Goal: Download file/media

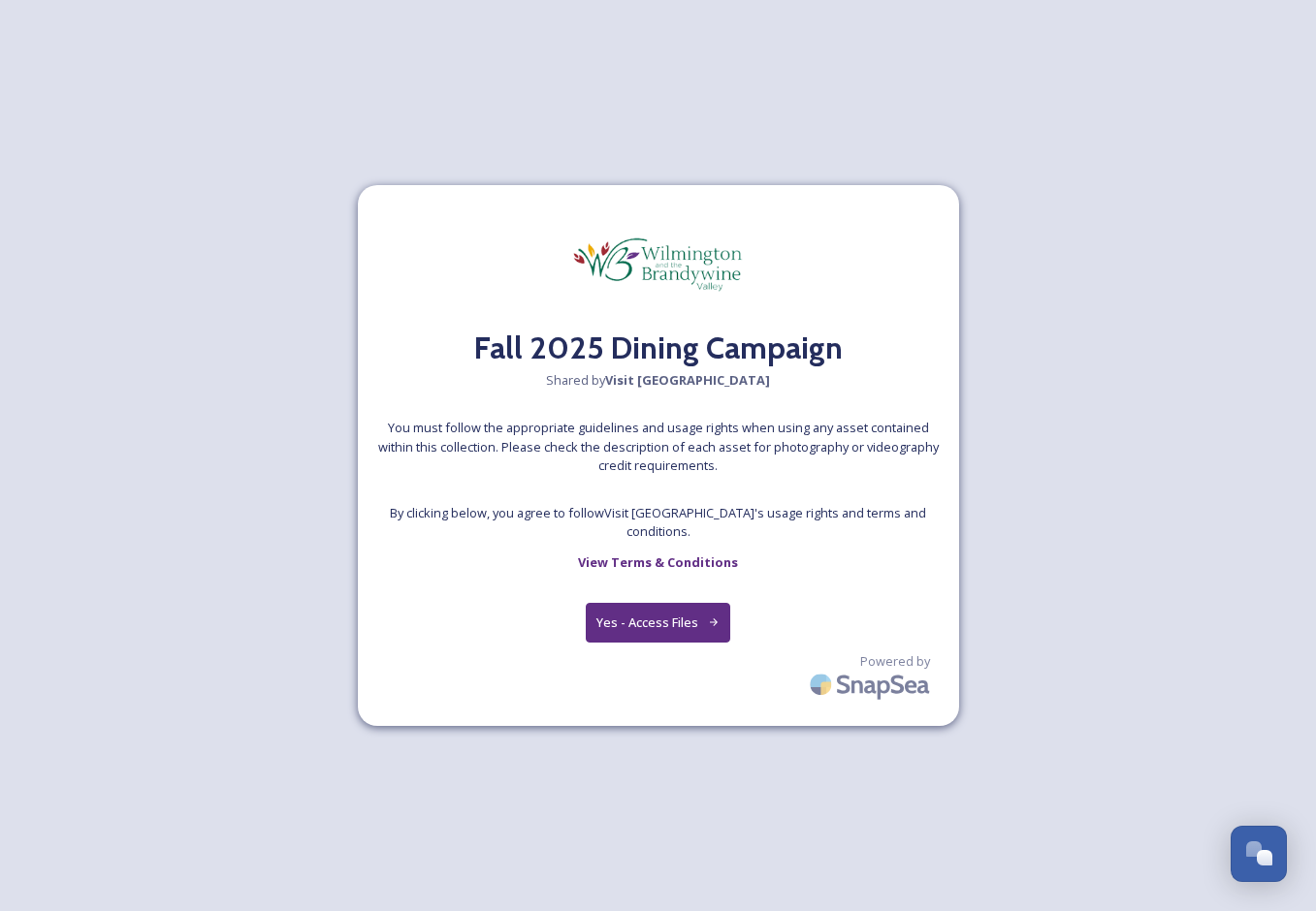
click at [687, 618] on button "Yes - Access Files" at bounding box center [658, 623] width 146 height 39
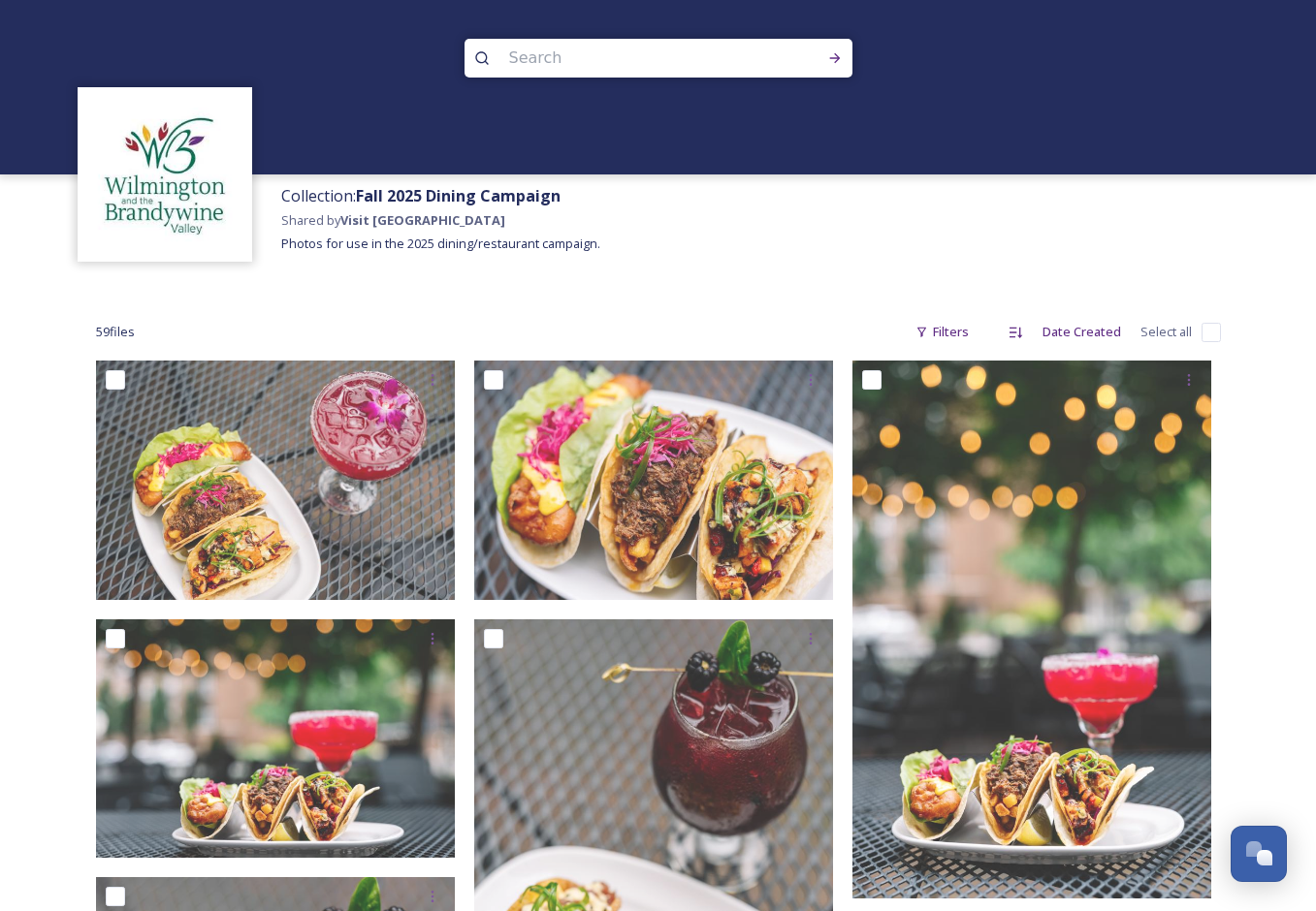
click at [1216, 334] on input "checkbox" at bounding box center [1211, 333] width 20 height 20
checkbox input "true"
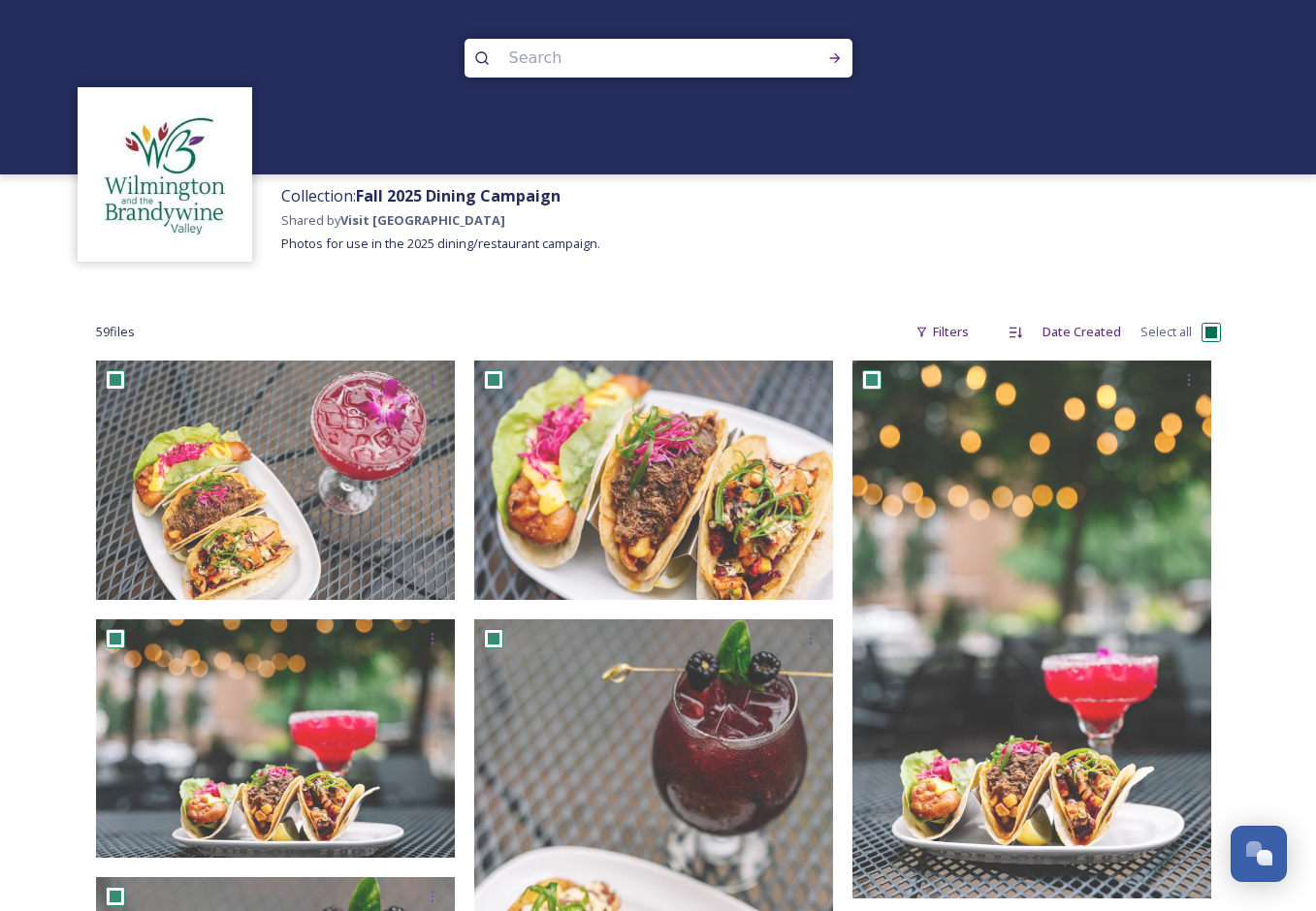
checkbox input "true"
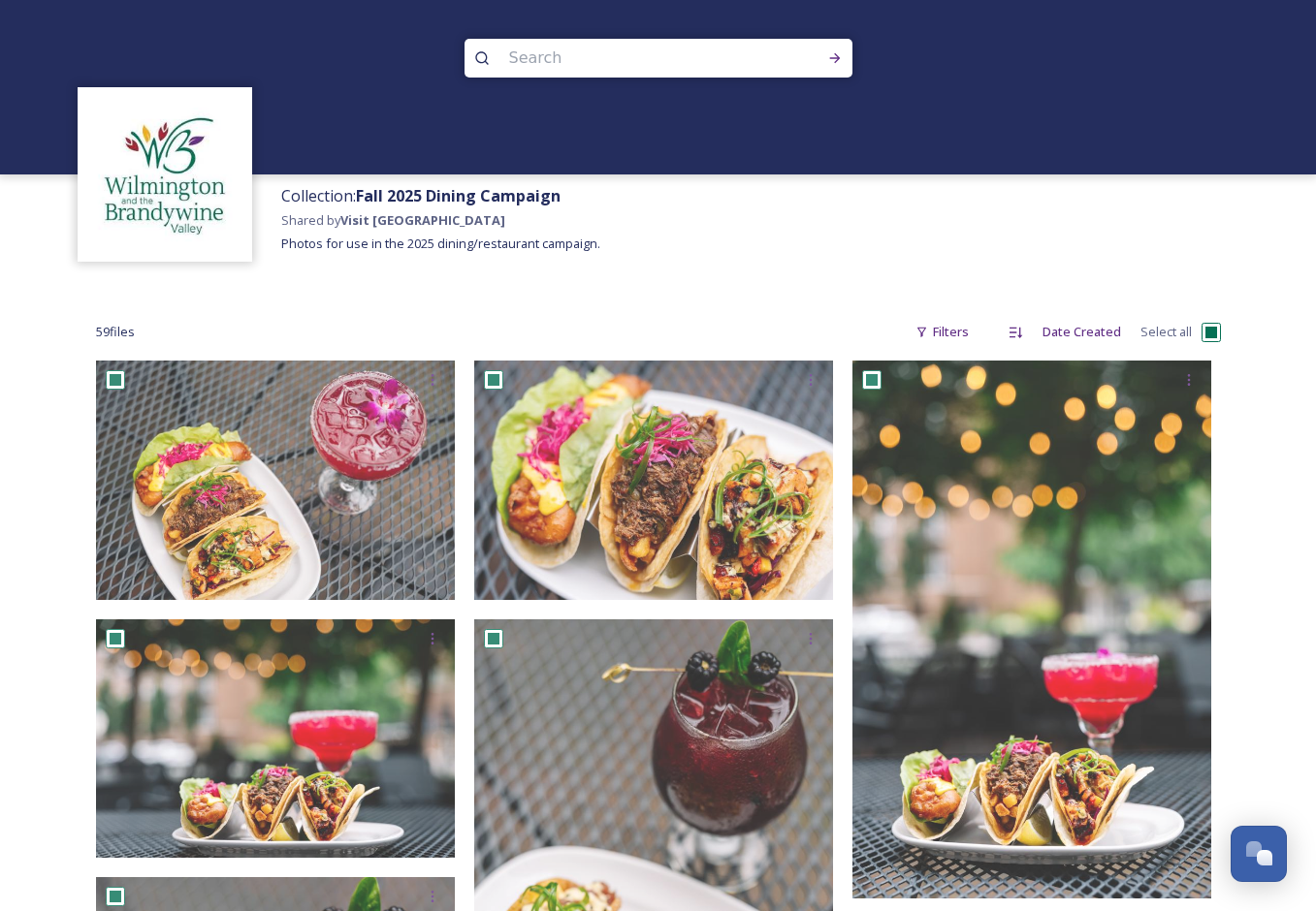
checkbox input "true"
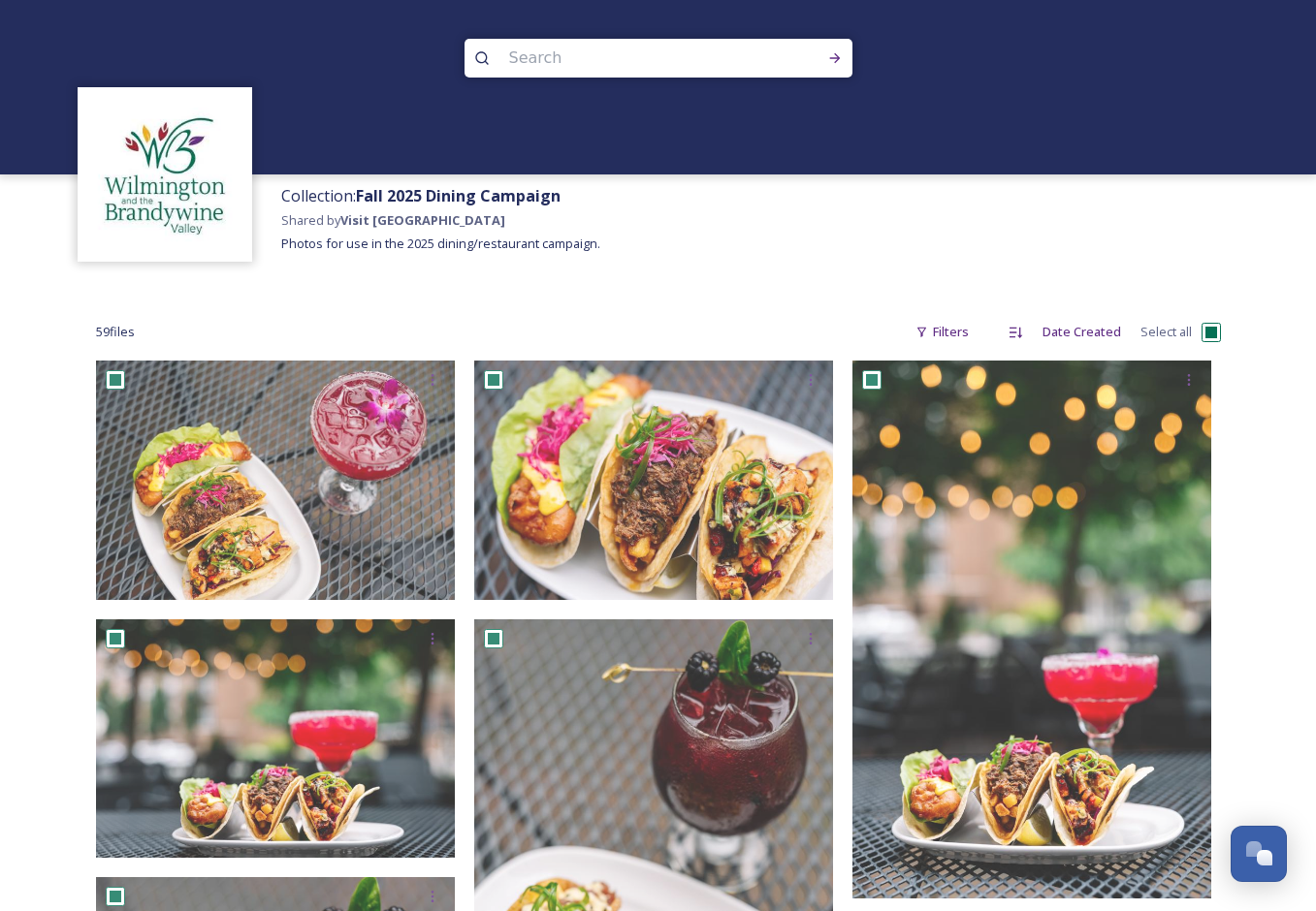
checkbox input "true"
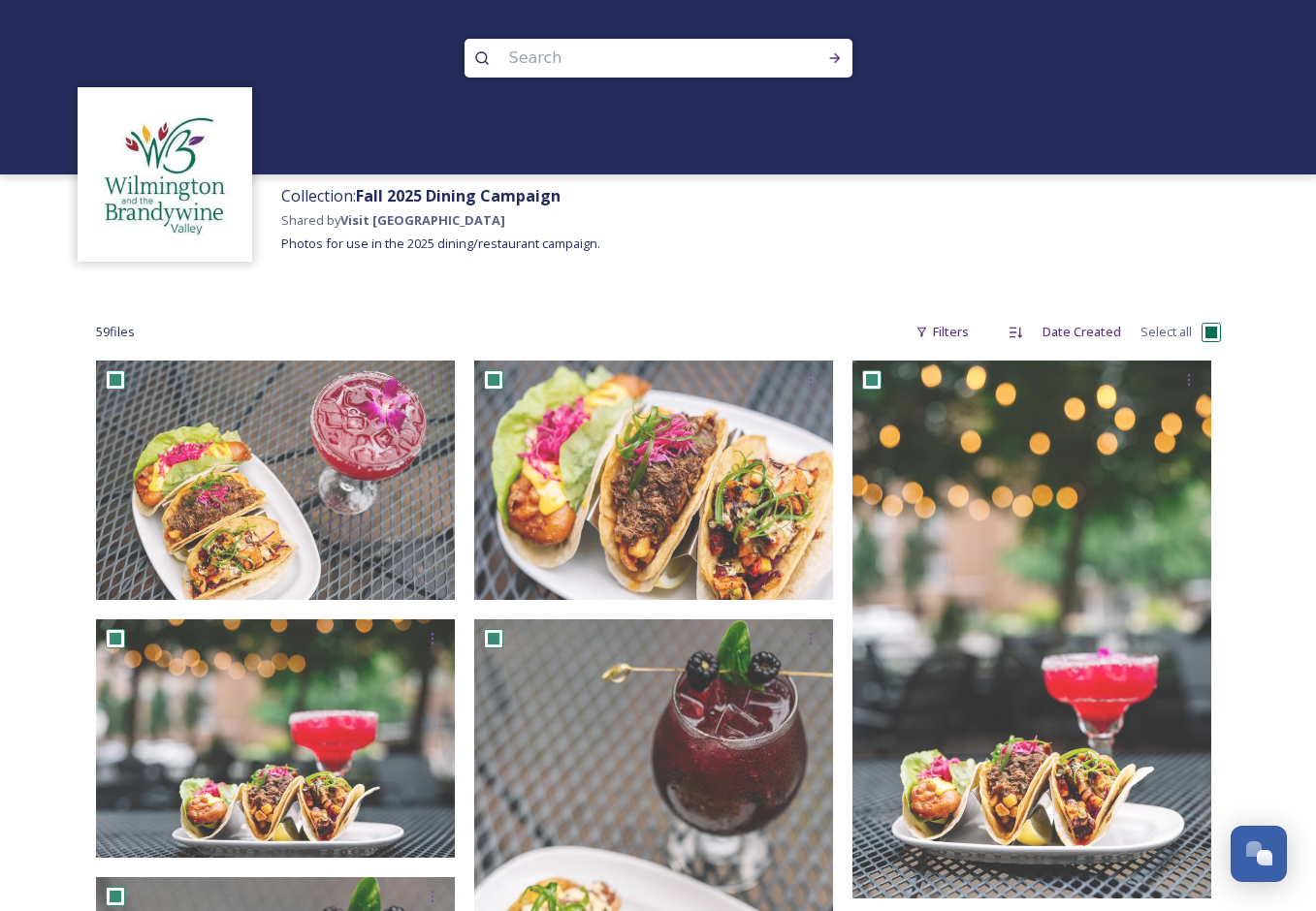
checkbox input "true"
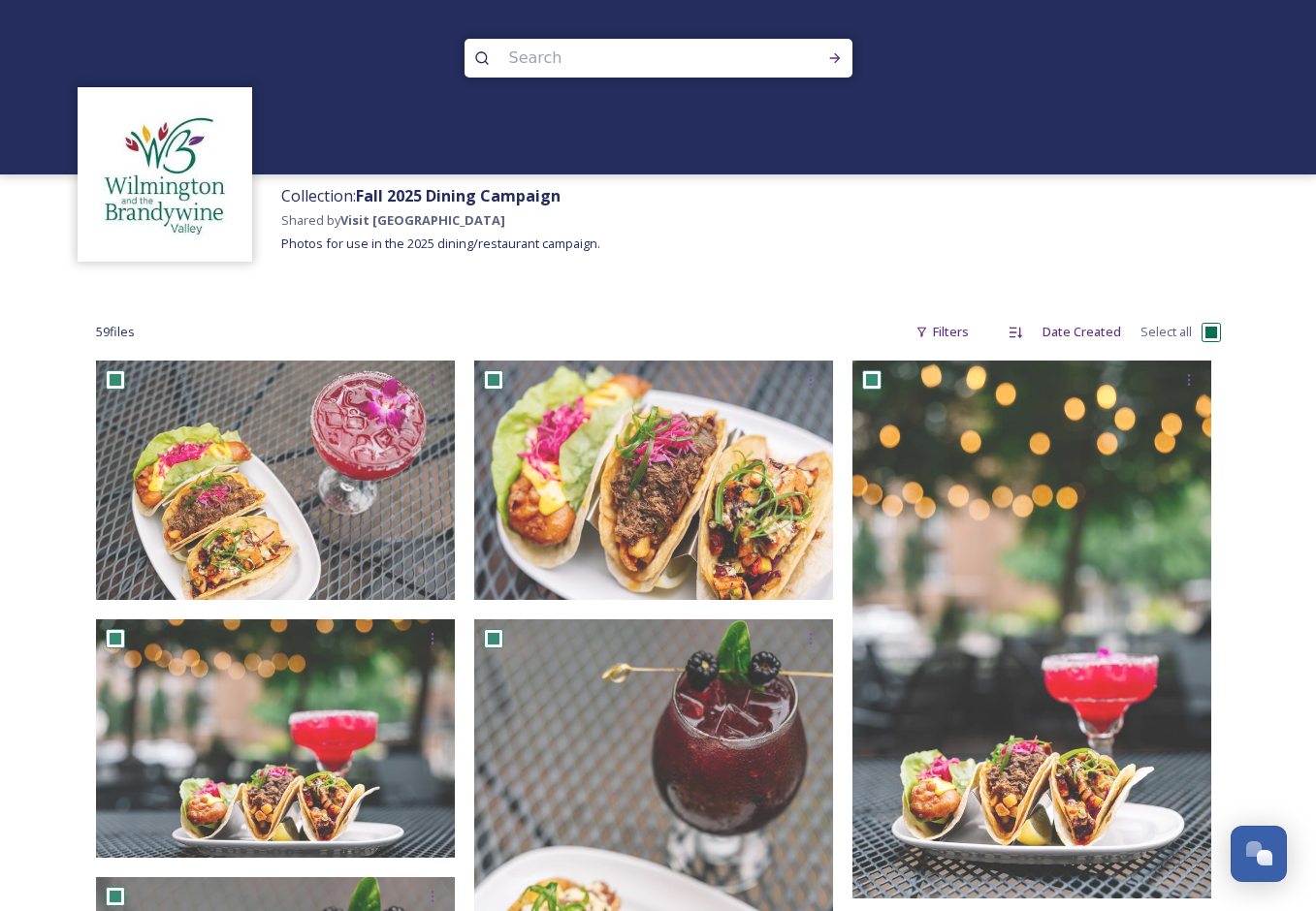
checkbox input "true"
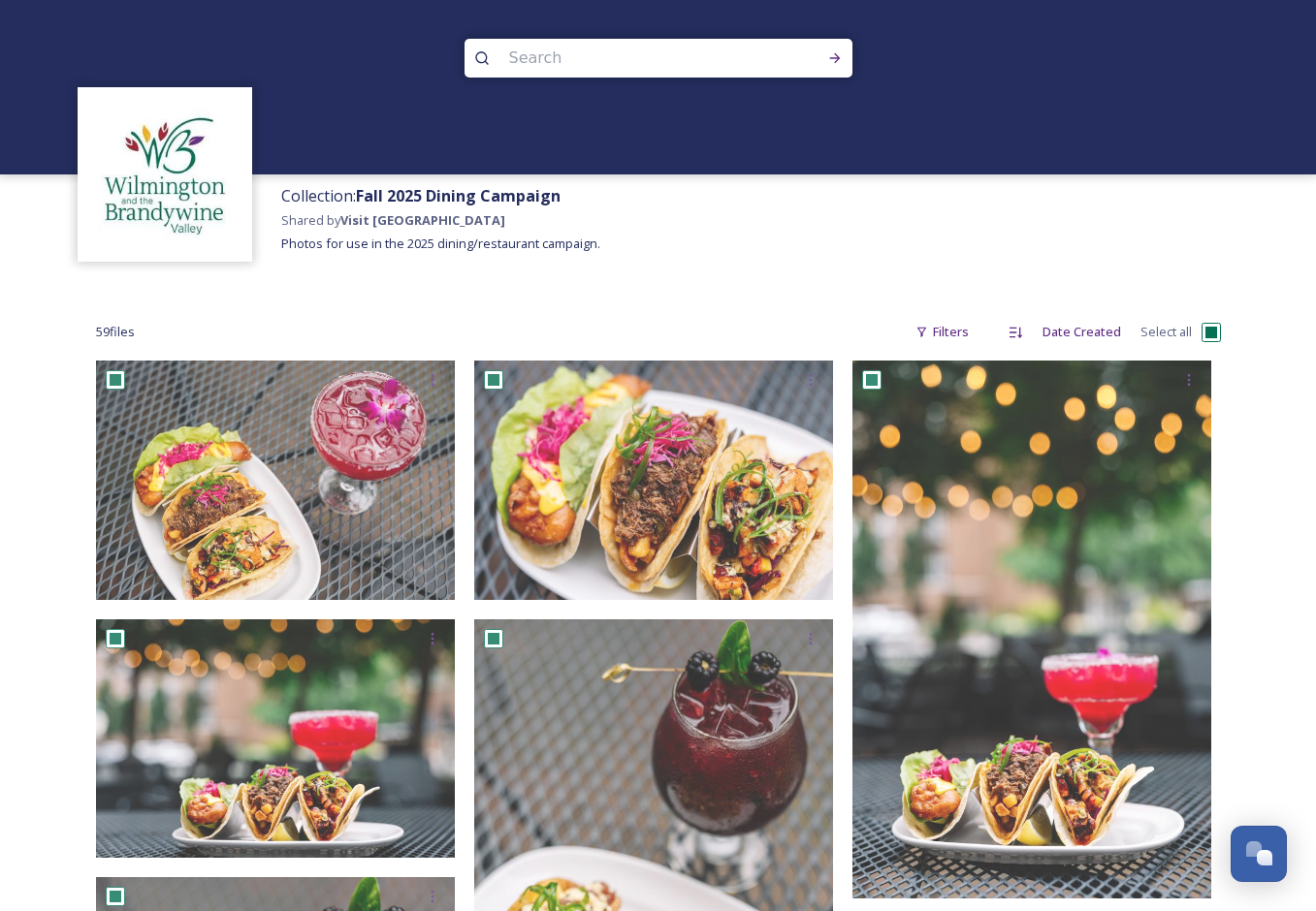
checkbox input "true"
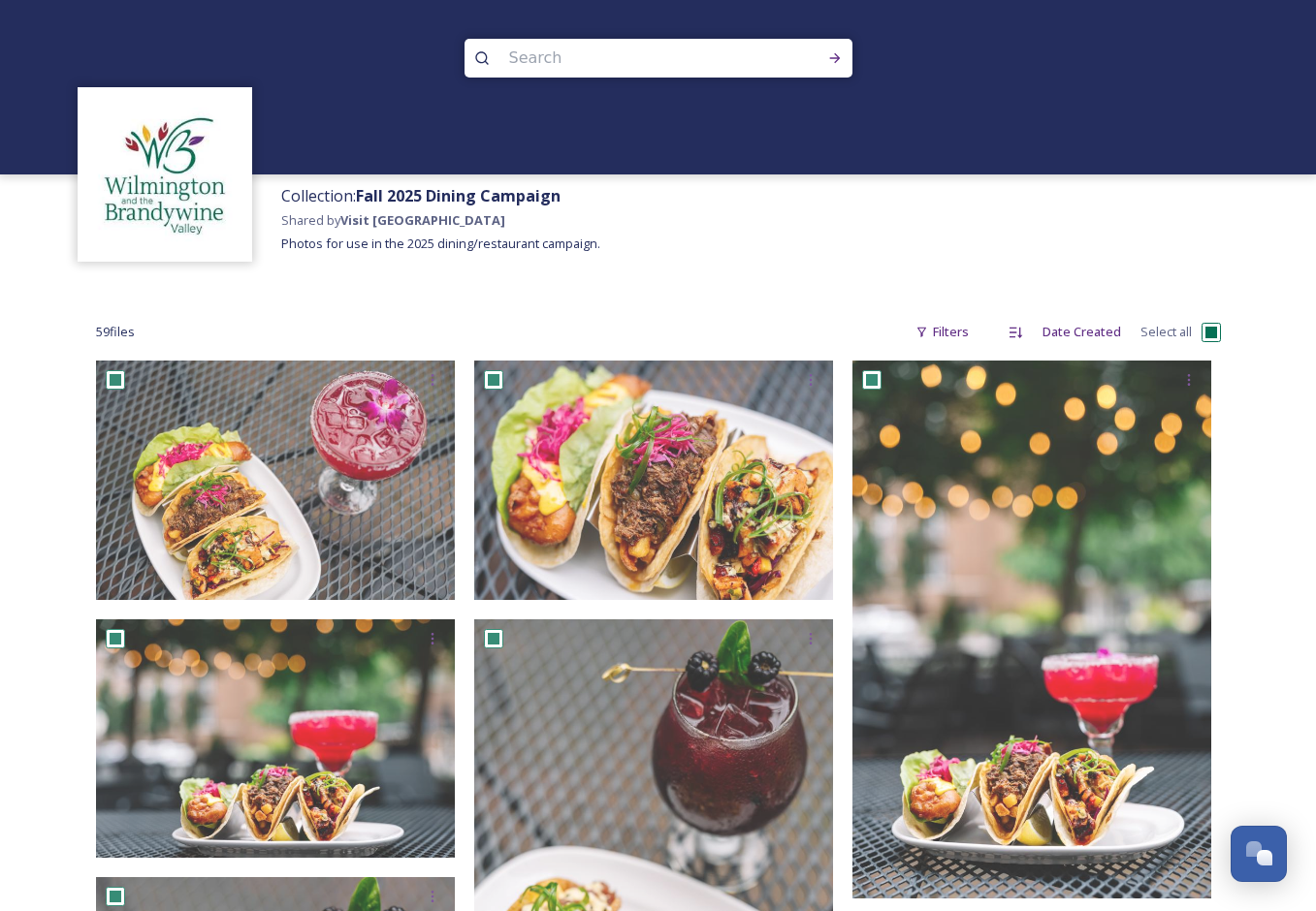
checkbox input "true"
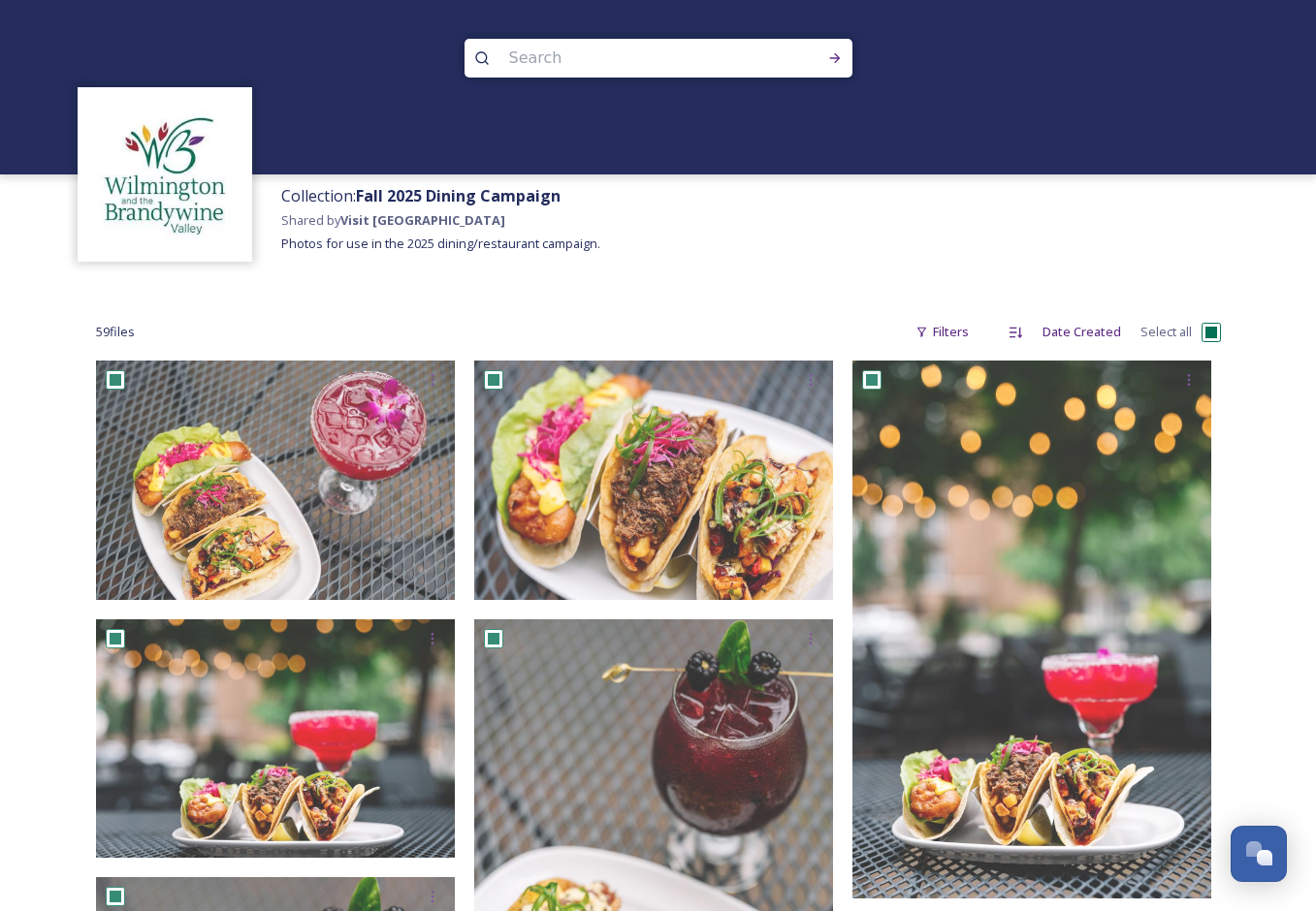
checkbox input "true"
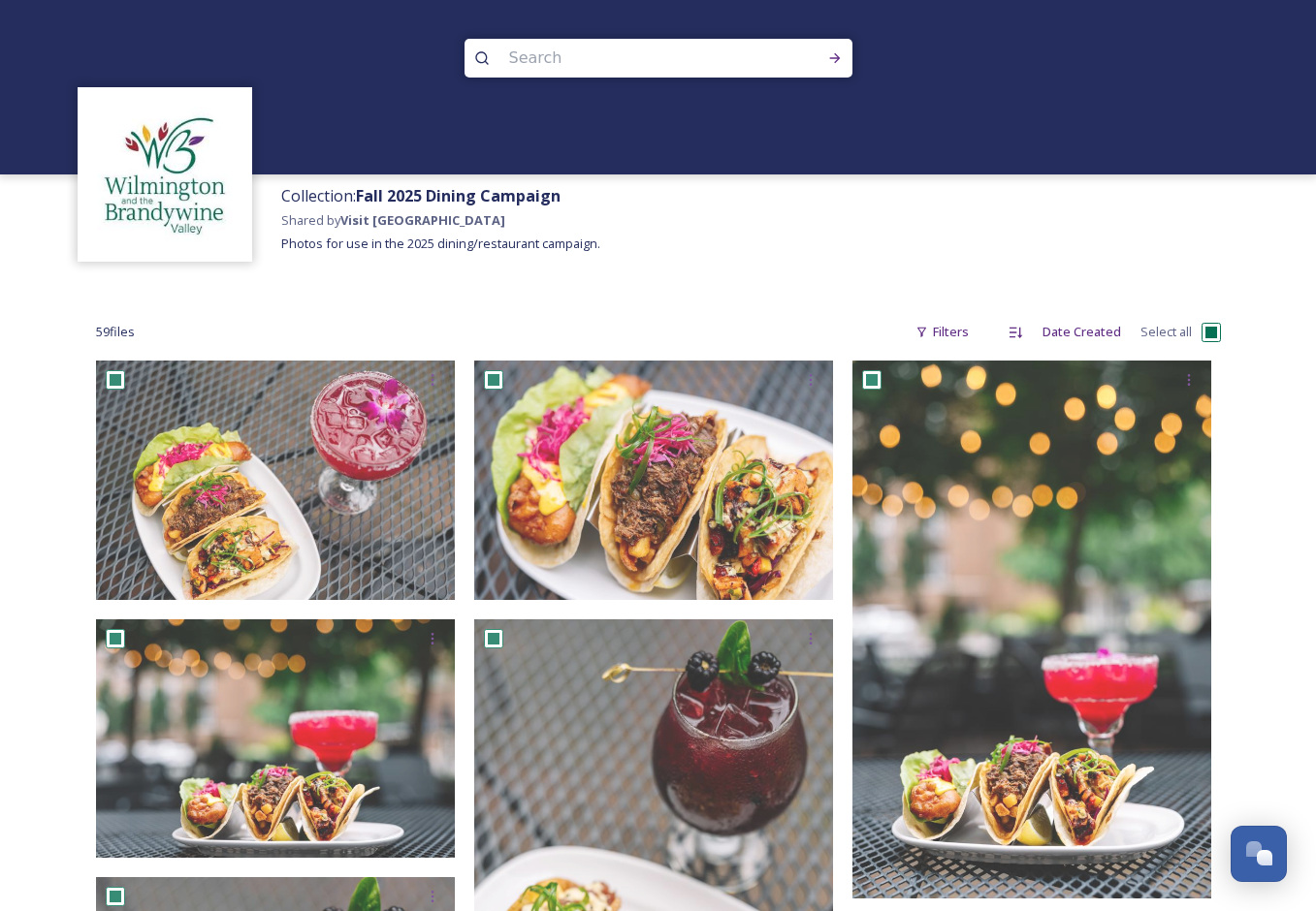
checkbox input "true"
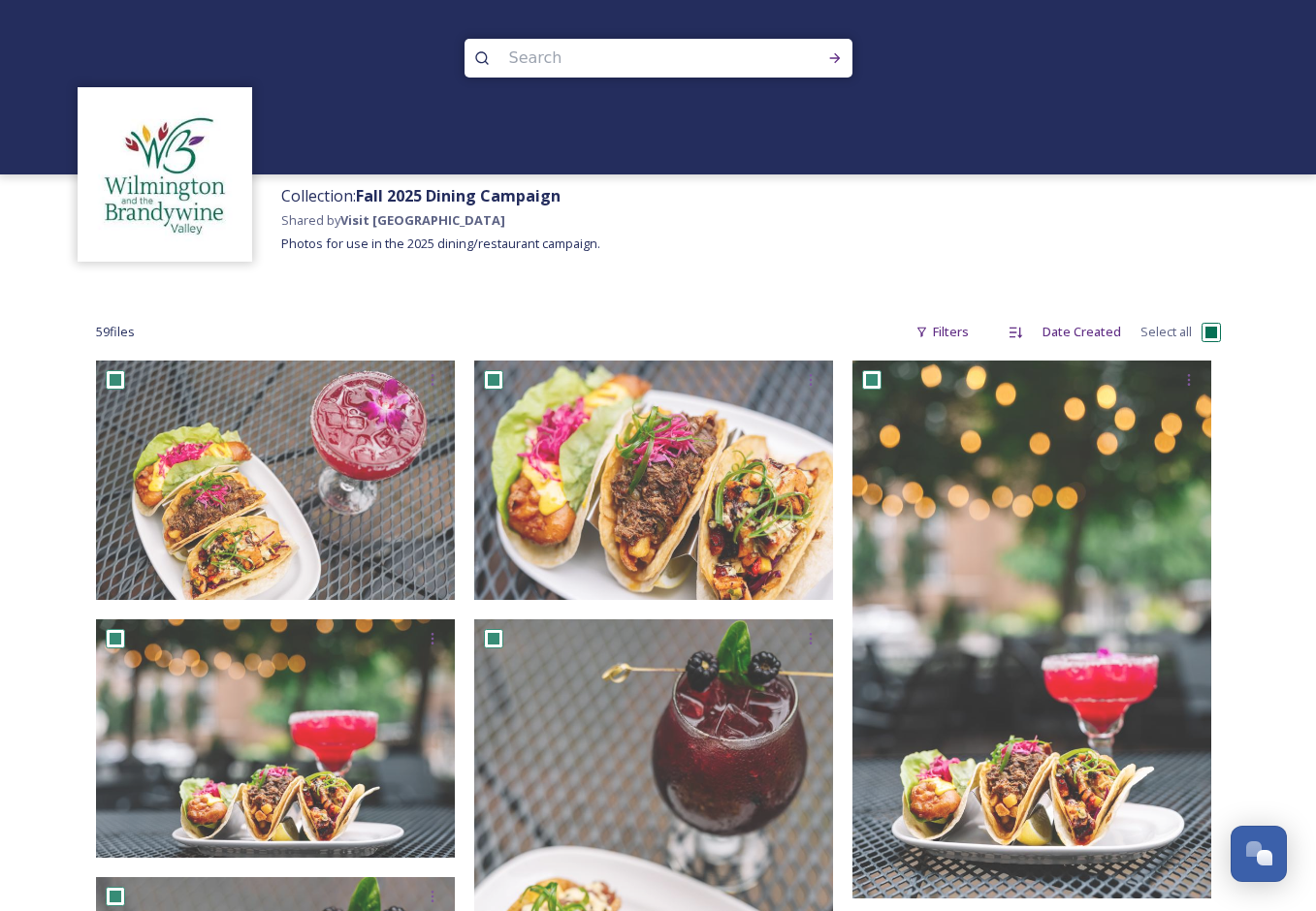
checkbox input "true"
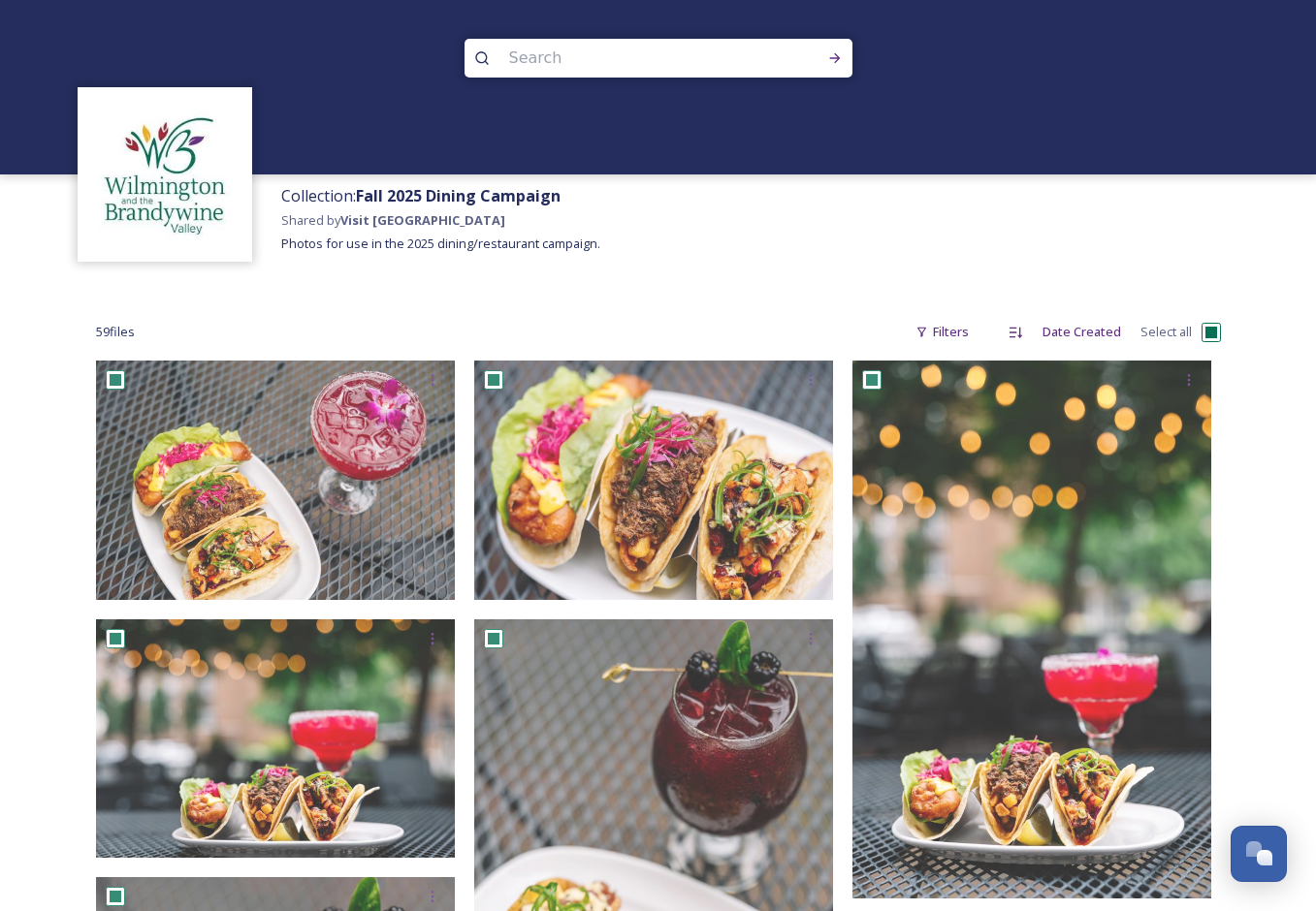
checkbox input "true"
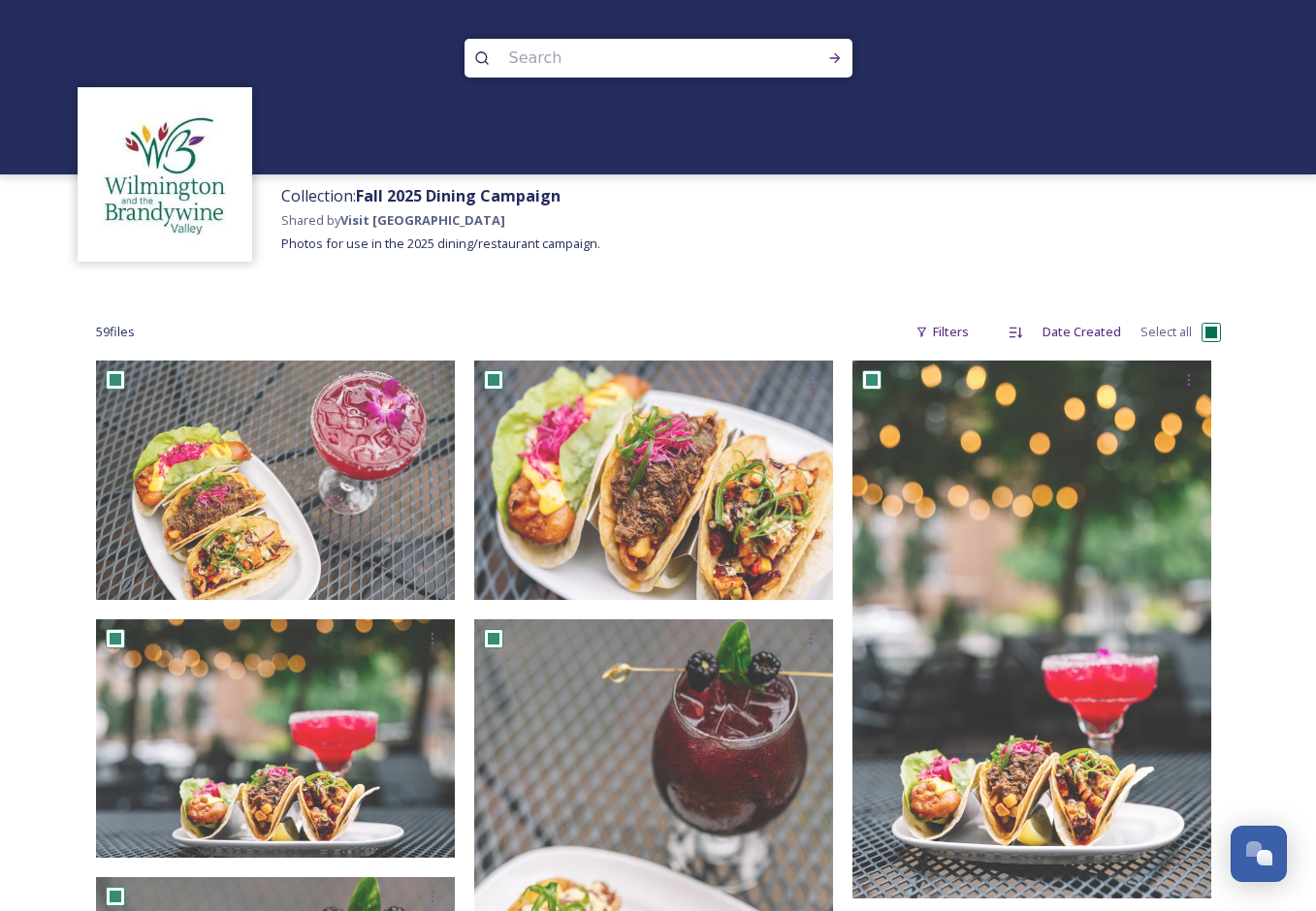
checkbox input "true"
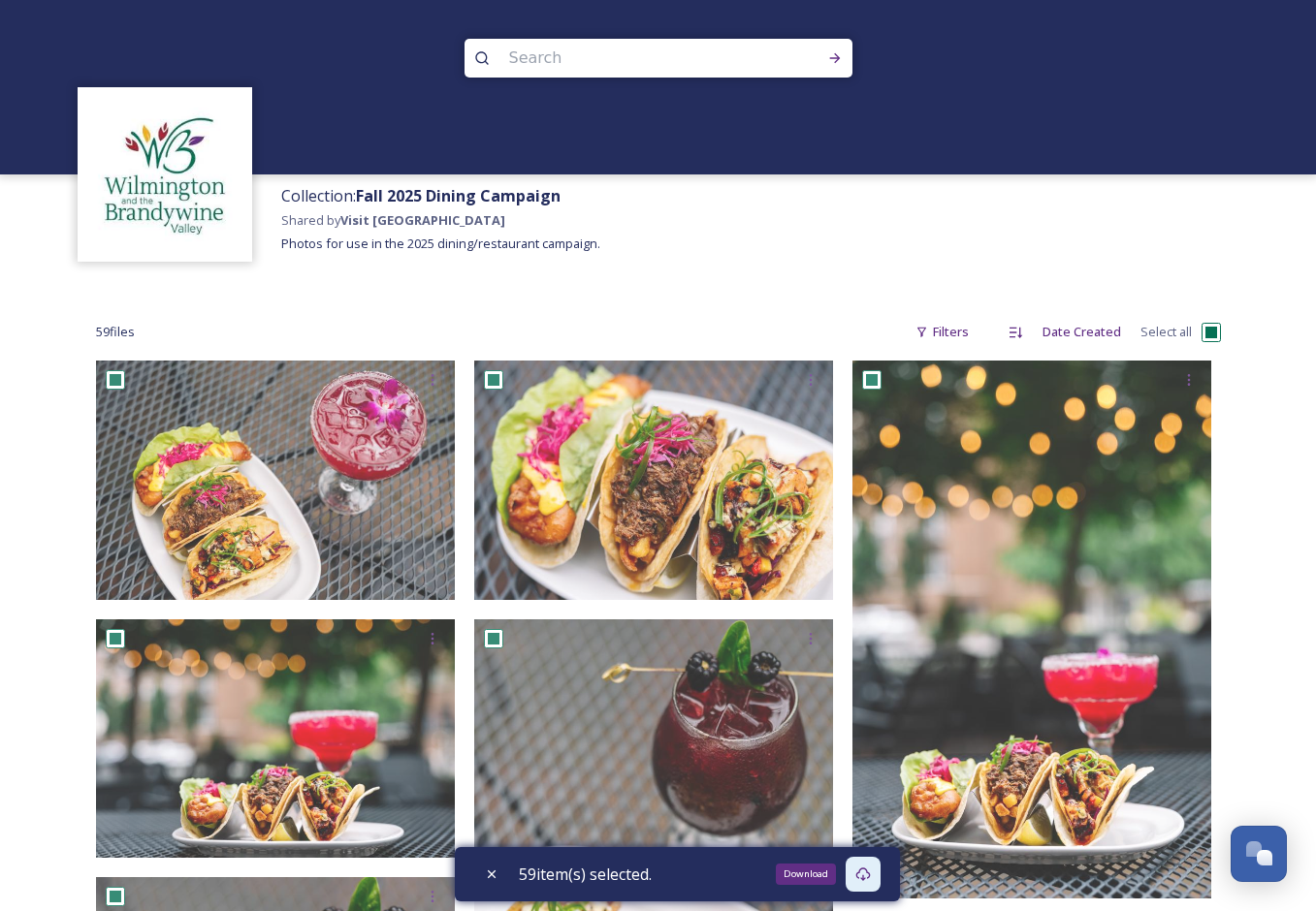
click at [868, 880] on icon at bounding box center [863, 875] width 16 height 16
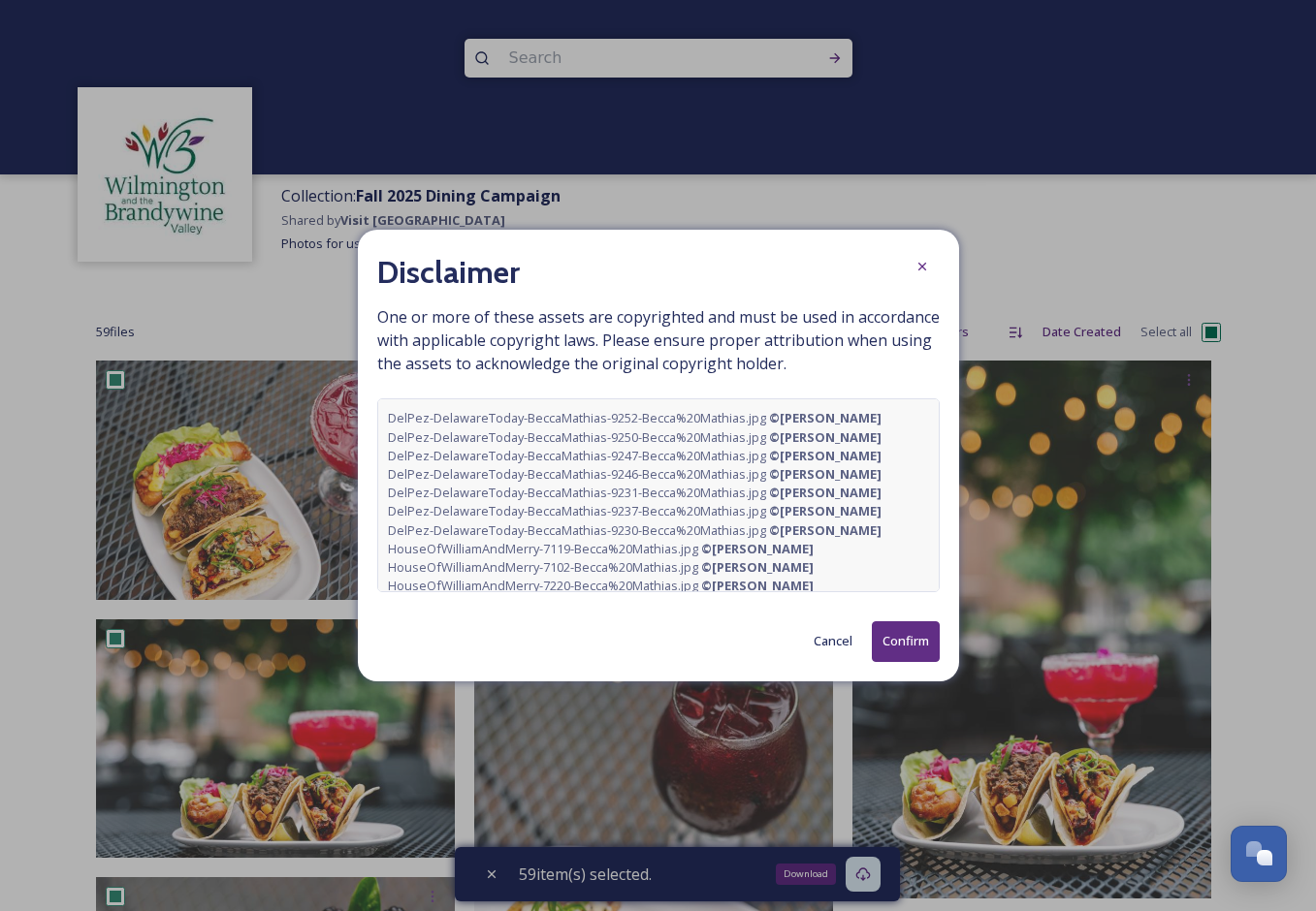
click at [886, 648] on button "Confirm" at bounding box center [905, 640] width 68 height 39
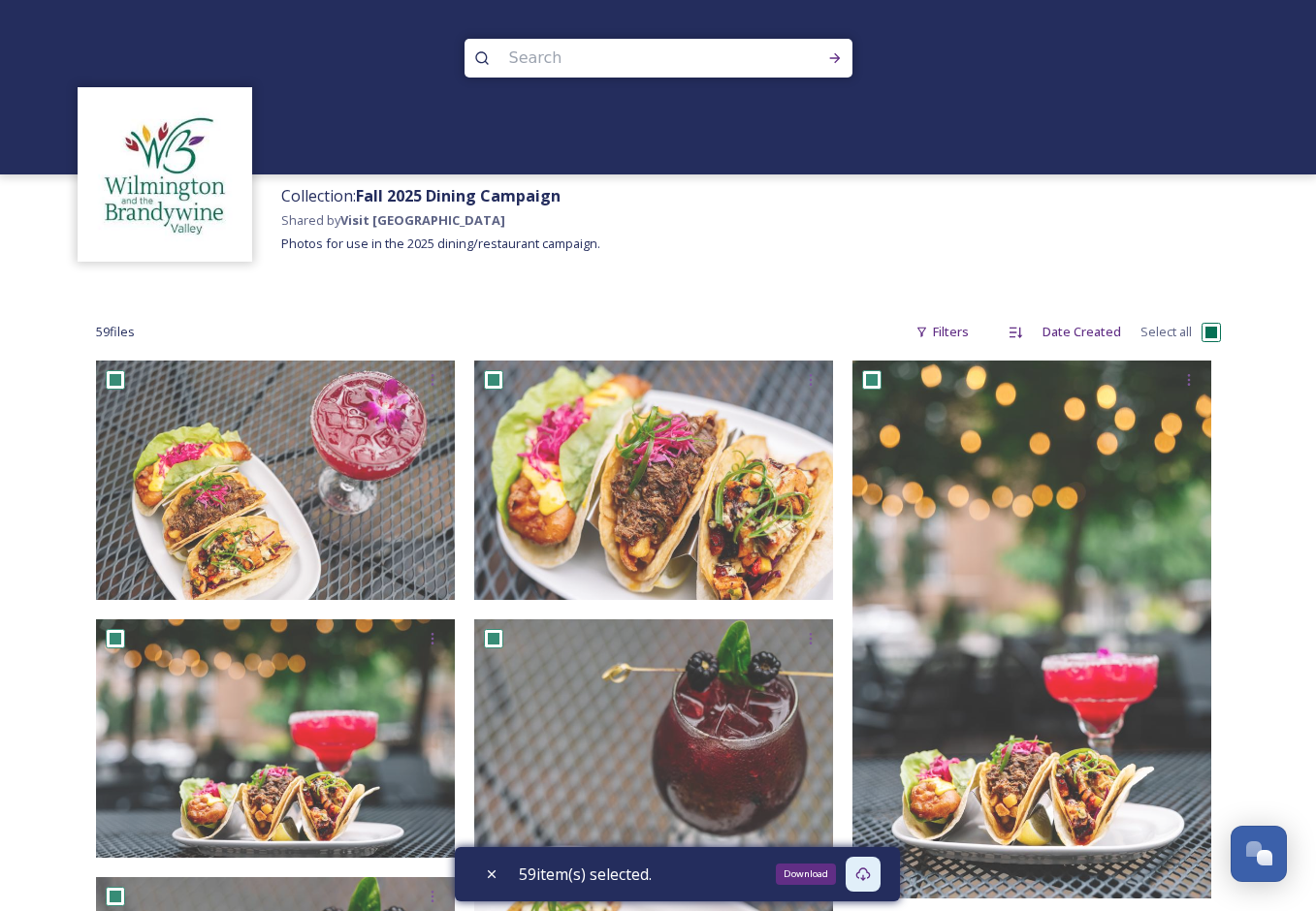
click at [867, 876] on icon at bounding box center [863, 875] width 16 height 16
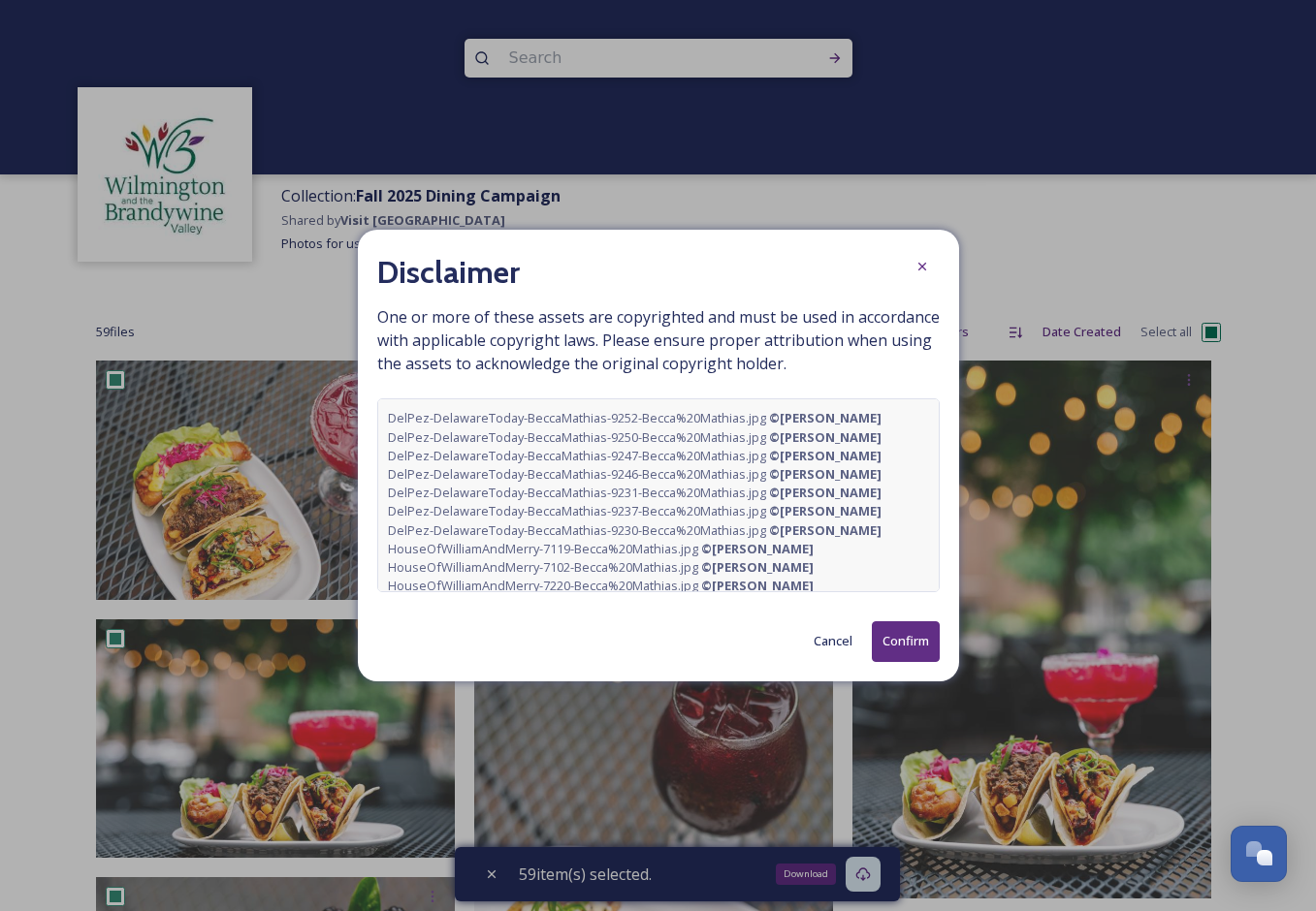
click at [897, 635] on button "Confirm" at bounding box center [905, 640] width 68 height 39
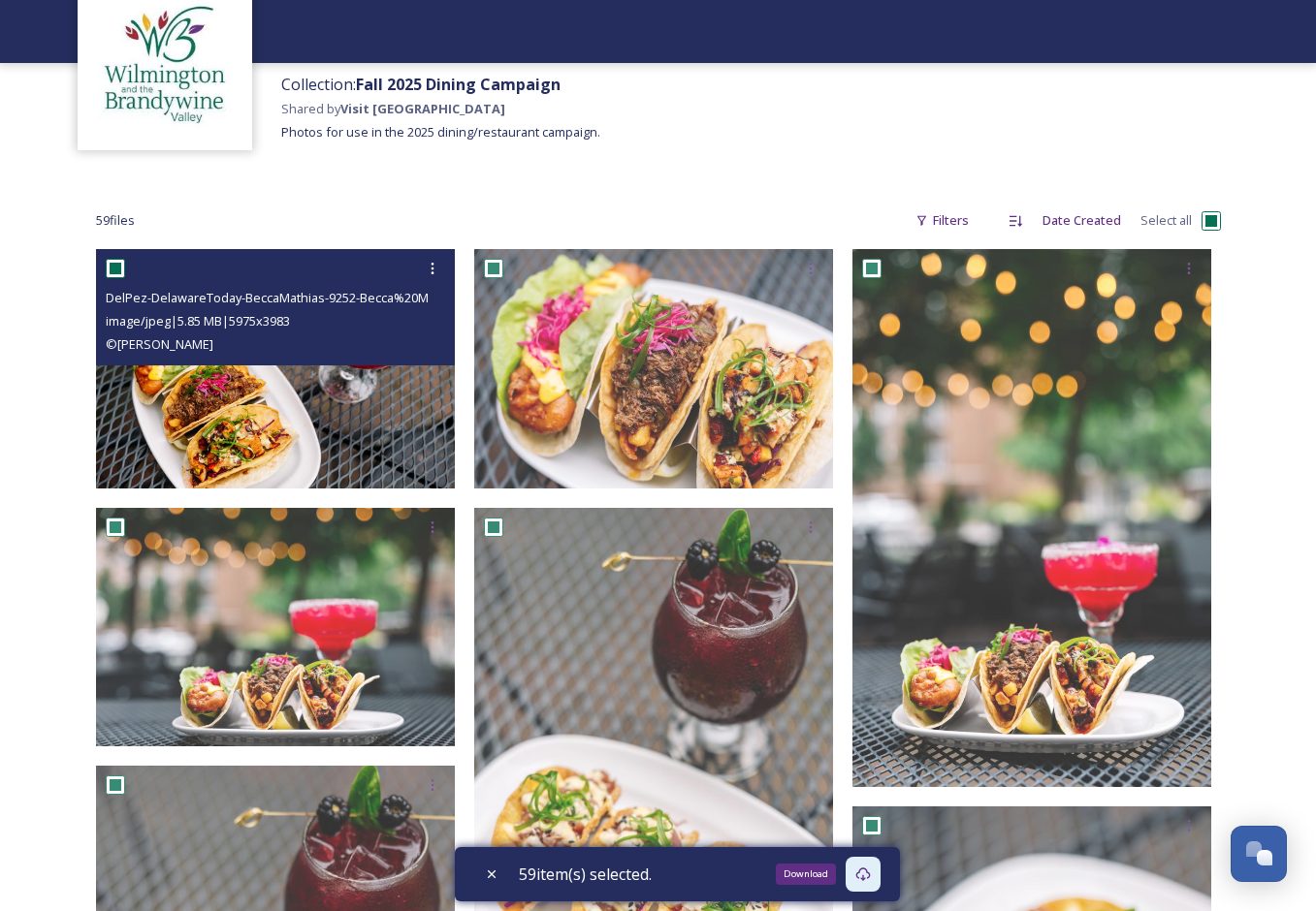
scroll to position [113, 0]
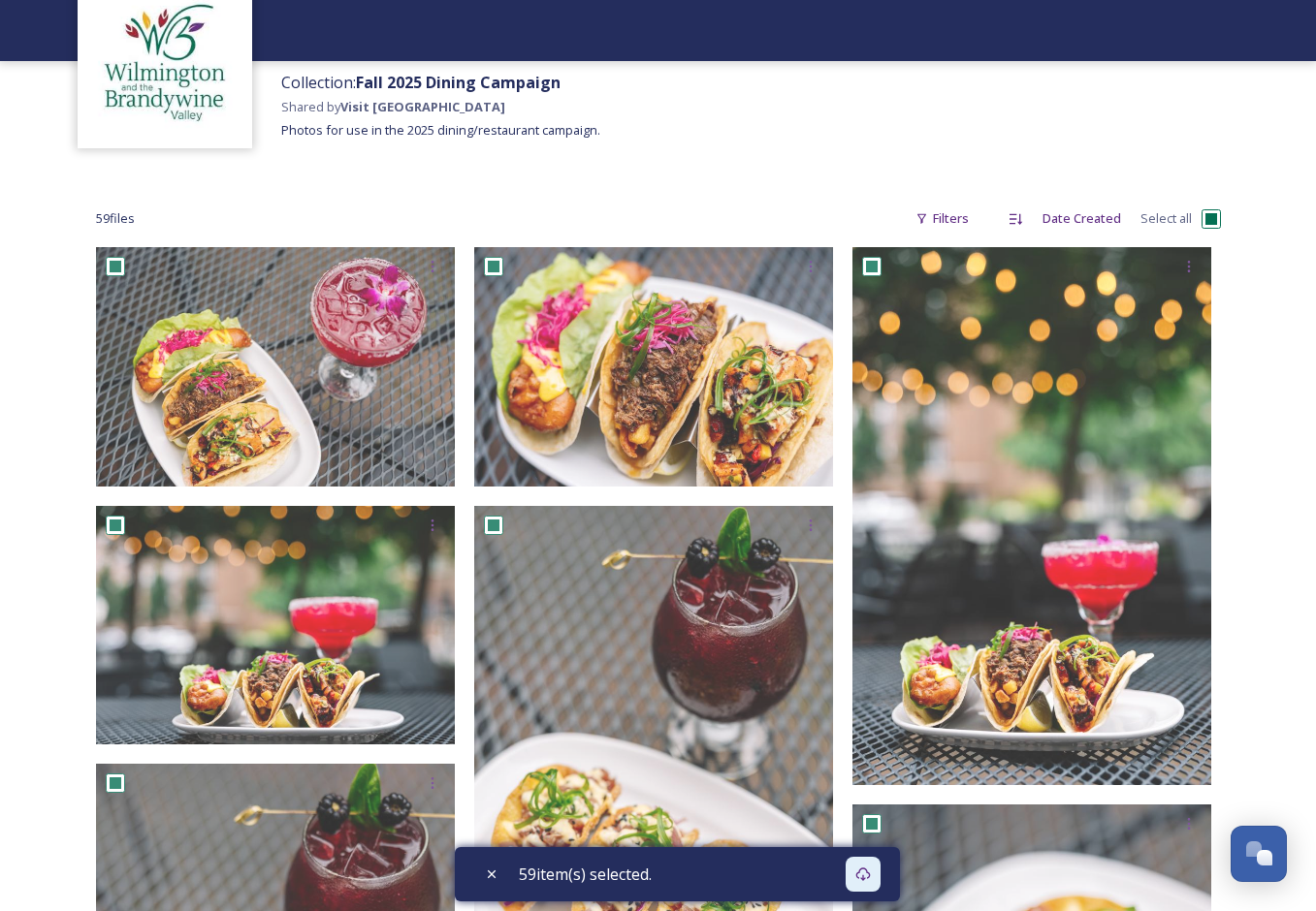
click at [756, 164] on div "Collection: Fall 2025 Dining Campaign Shared by Visit [GEOGRAPHIC_DATA] Photos …" at bounding box center [793, 120] width 1044 height 119
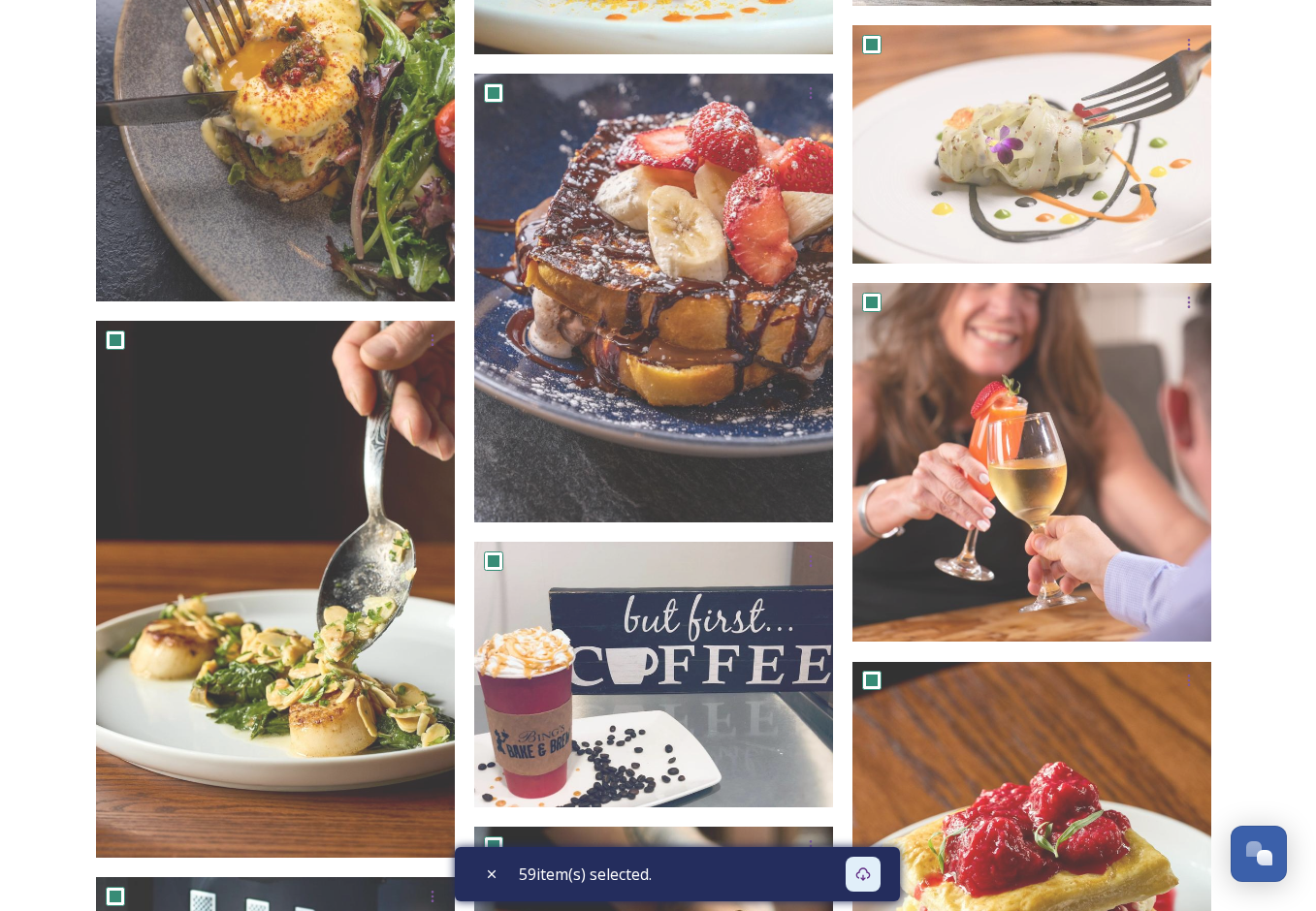
scroll to position [3049, 0]
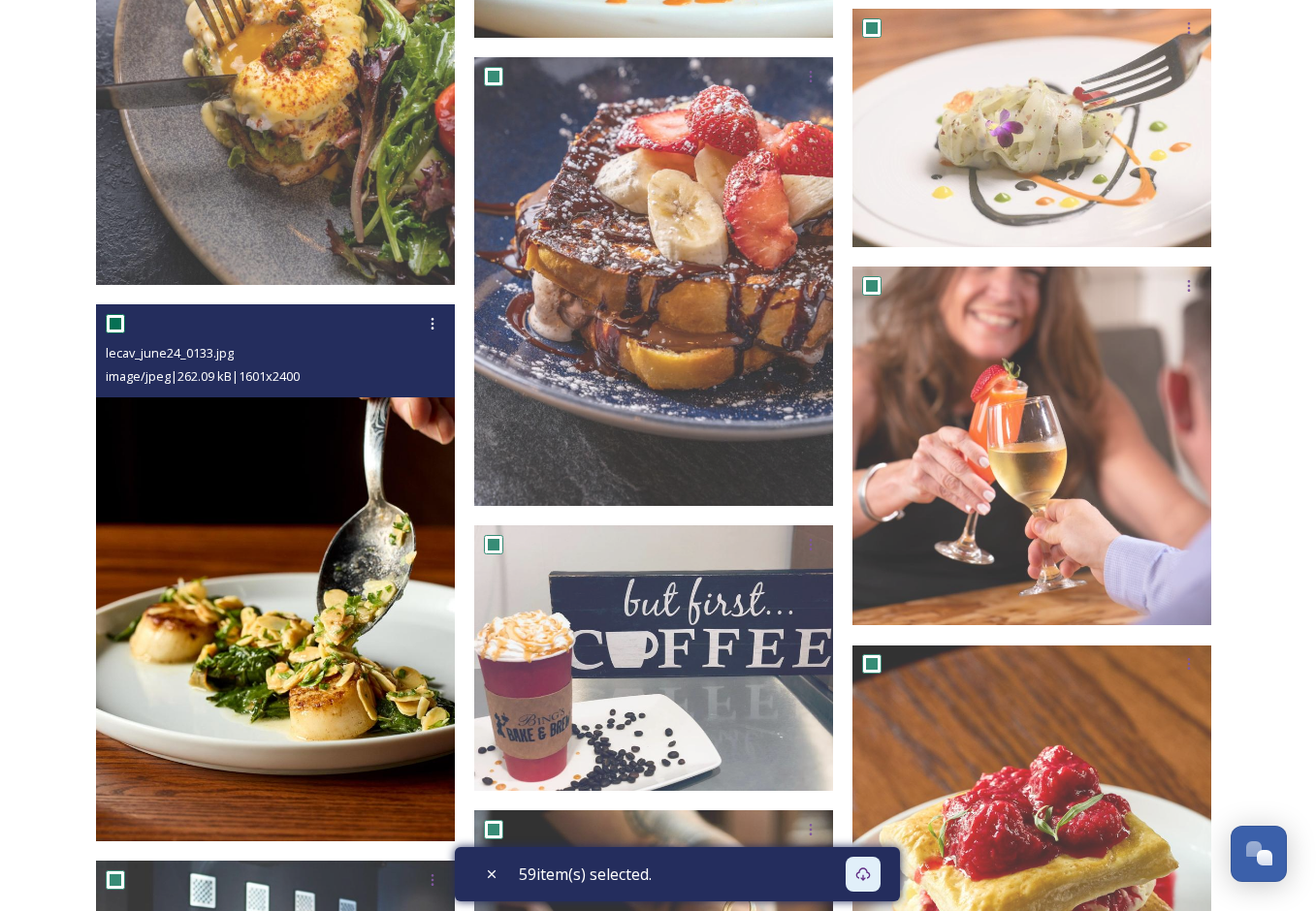
click at [118, 328] on input "checkbox" at bounding box center [115, 324] width 20 height 20
checkbox input "false"
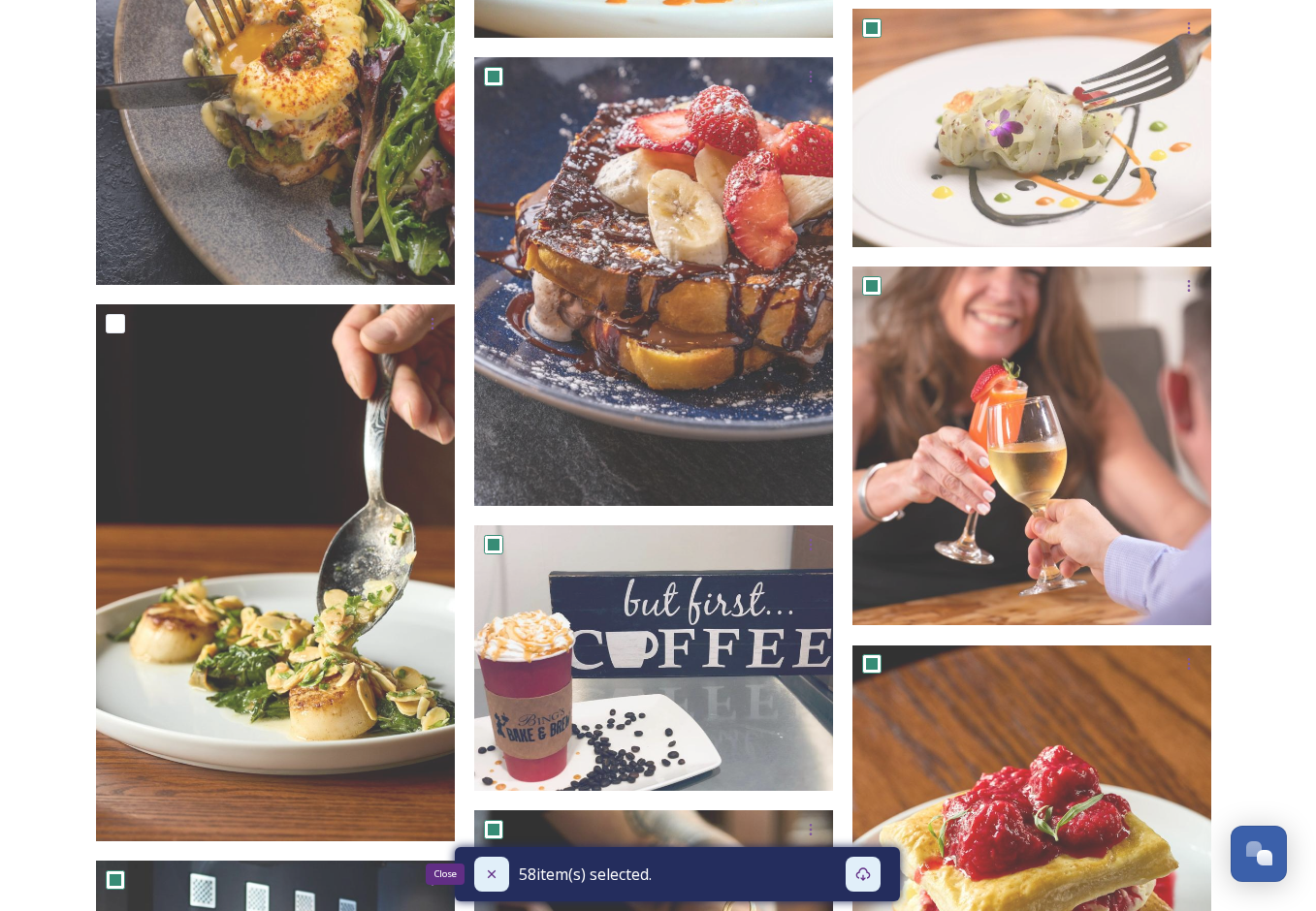
click at [484, 874] on icon at bounding box center [491, 875] width 16 height 16
checkbox input "false"
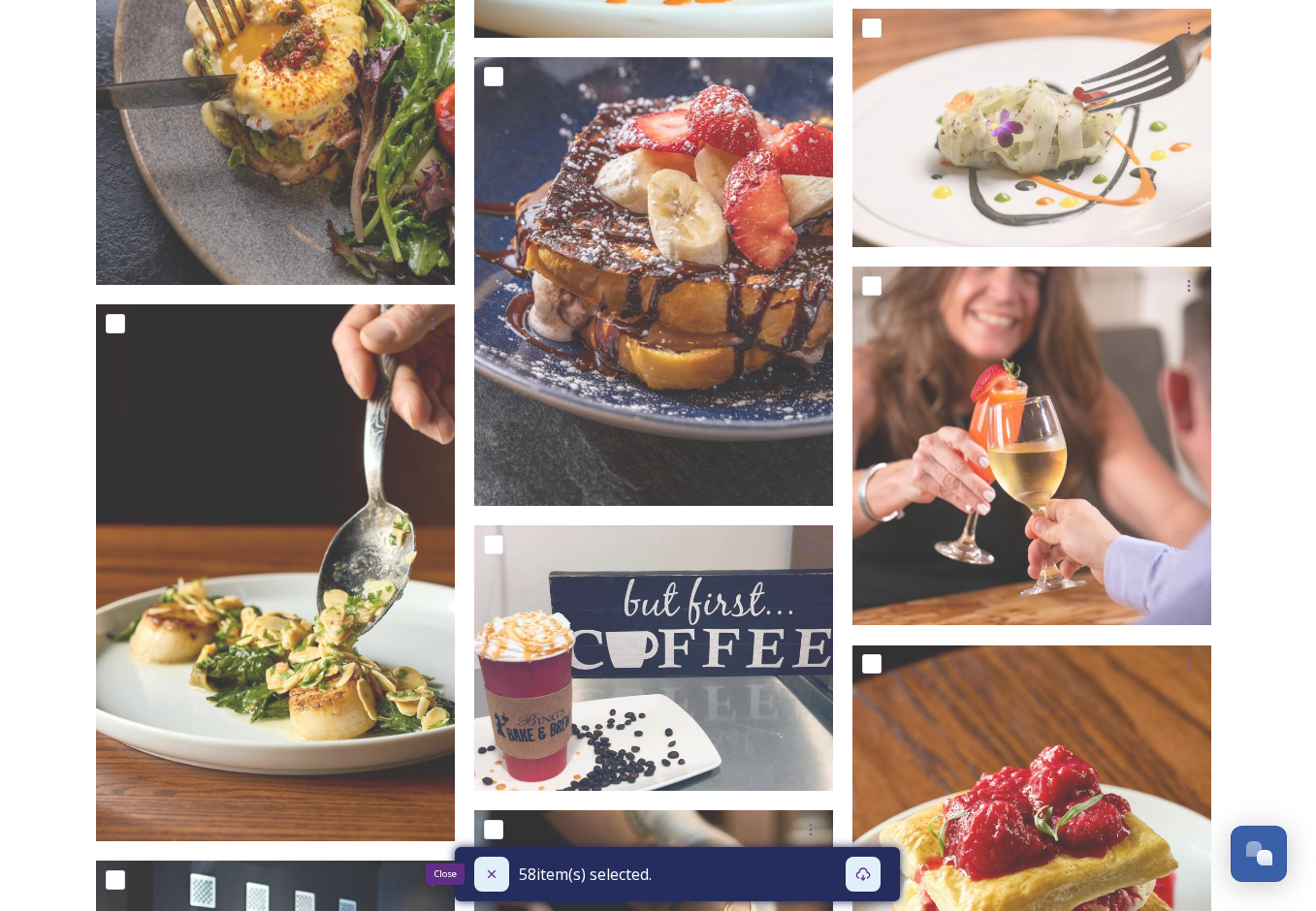
checkbox input "false"
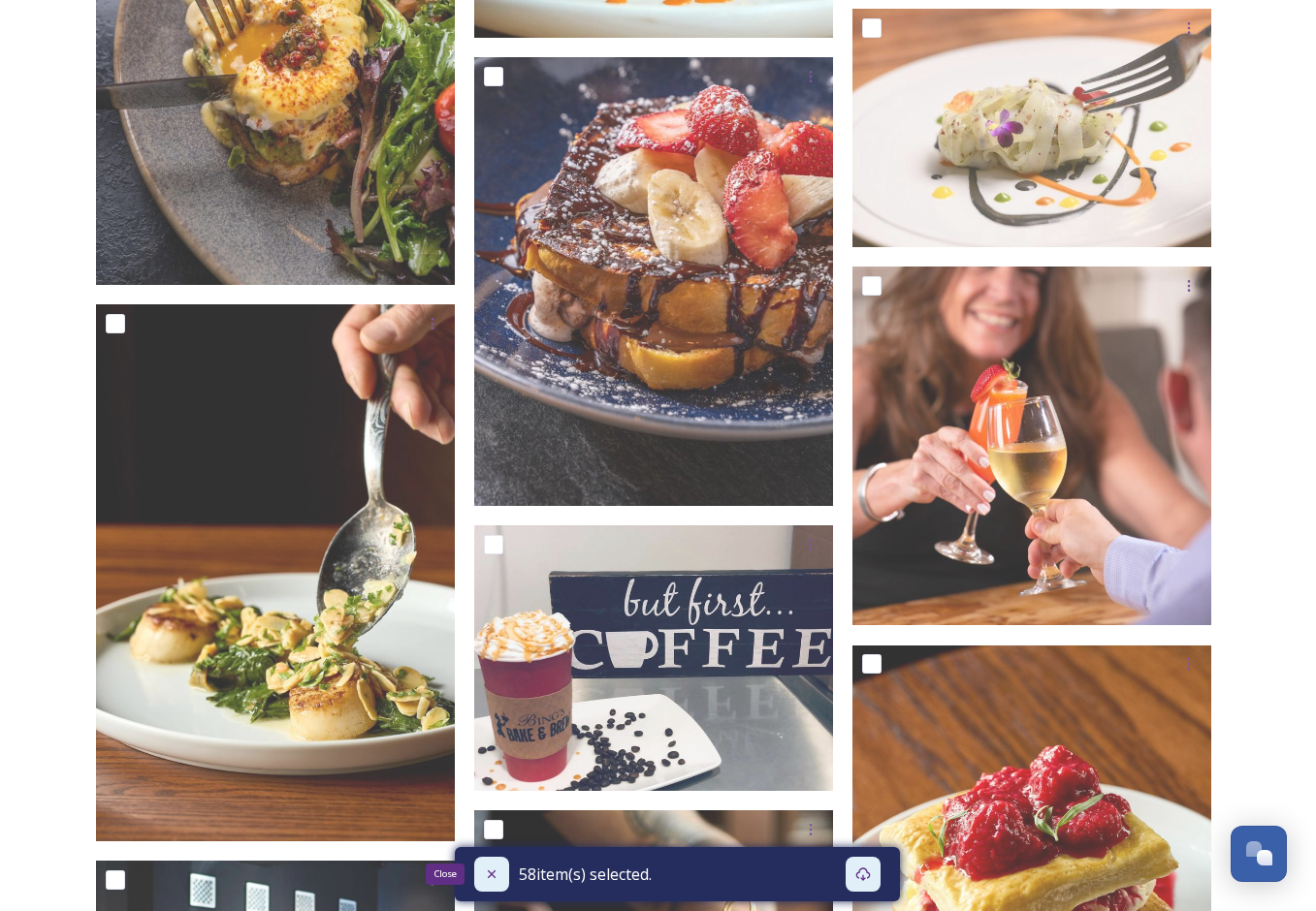
checkbox input "false"
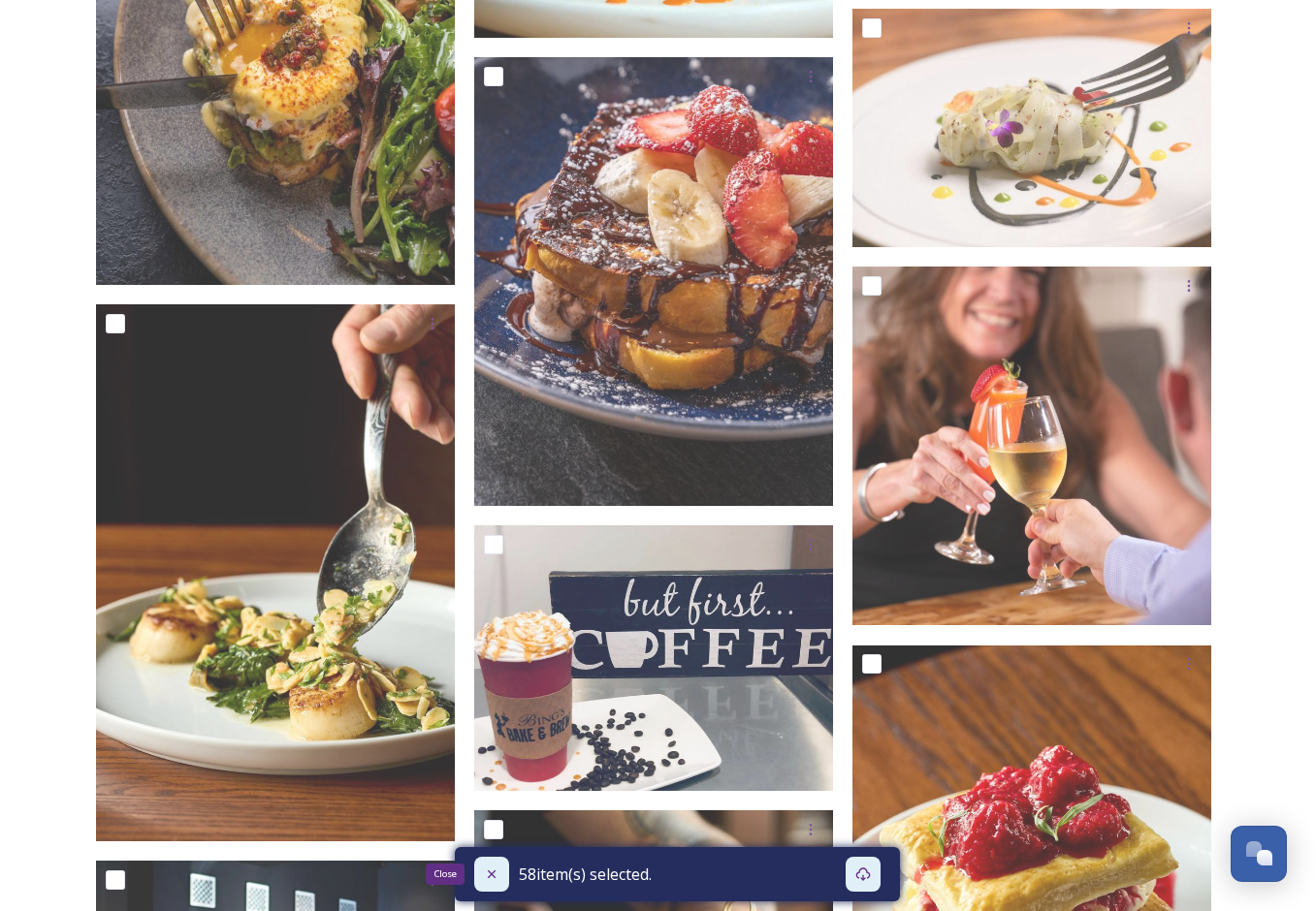
checkbox input "false"
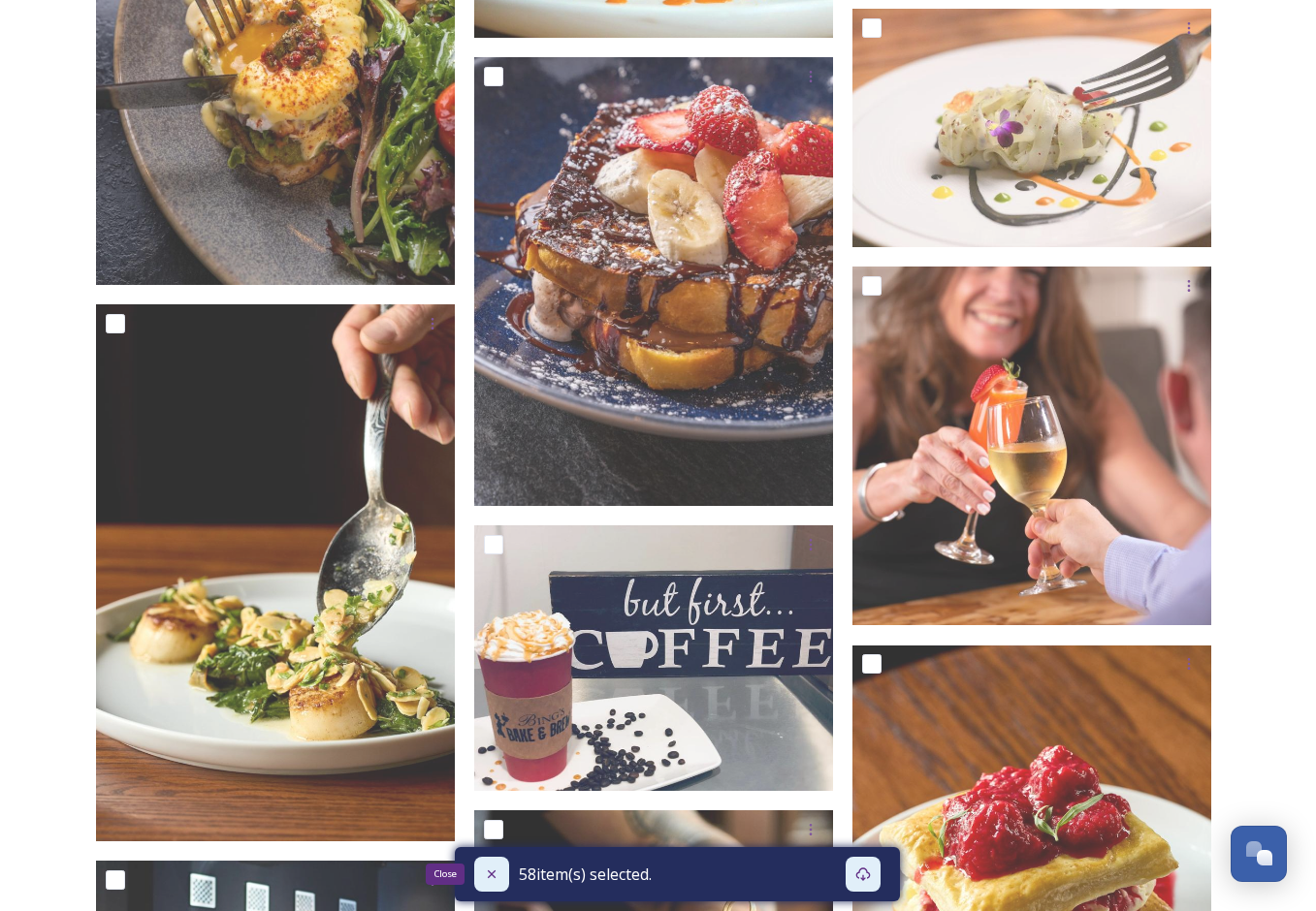
checkbox input "false"
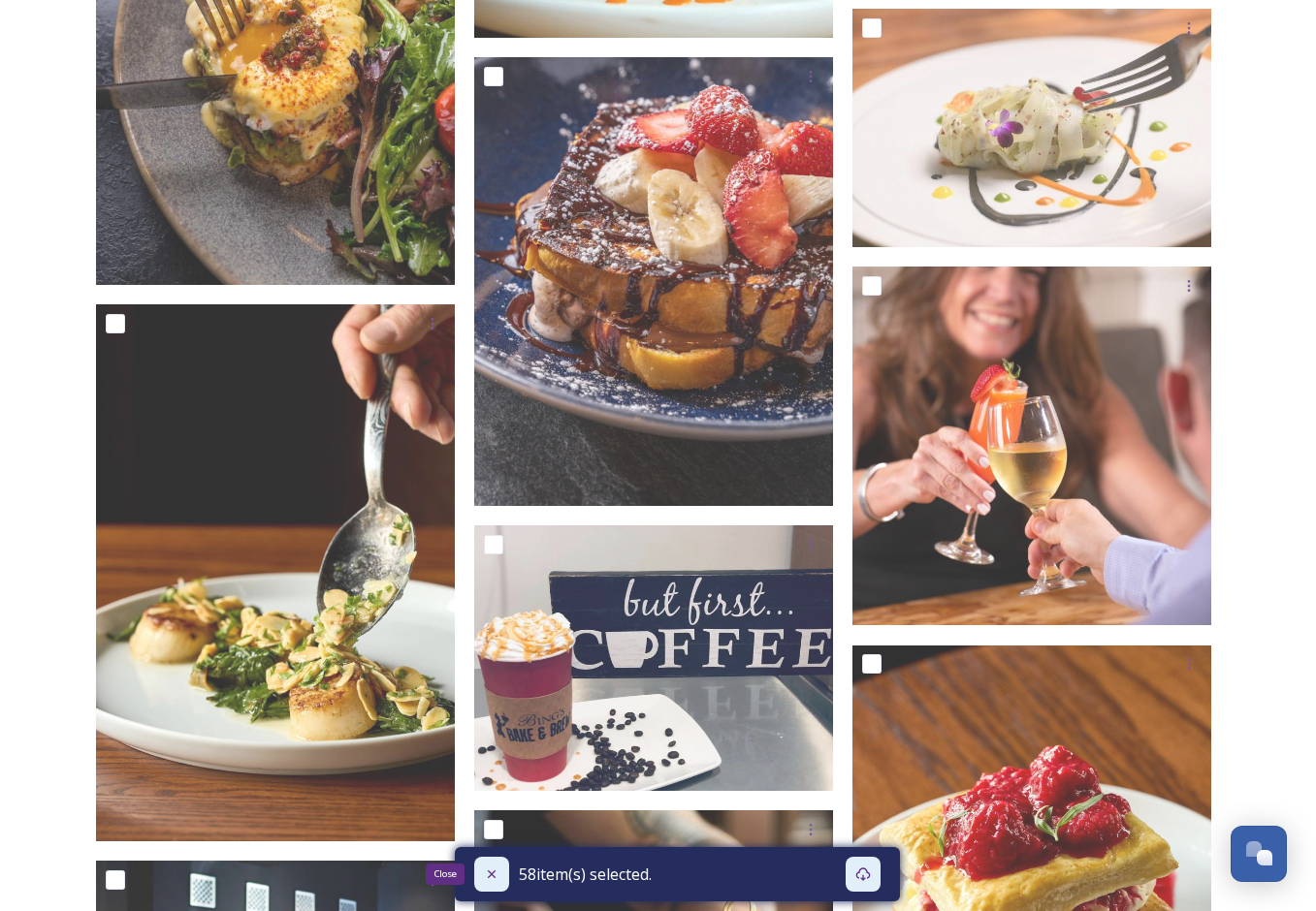
checkbox input "false"
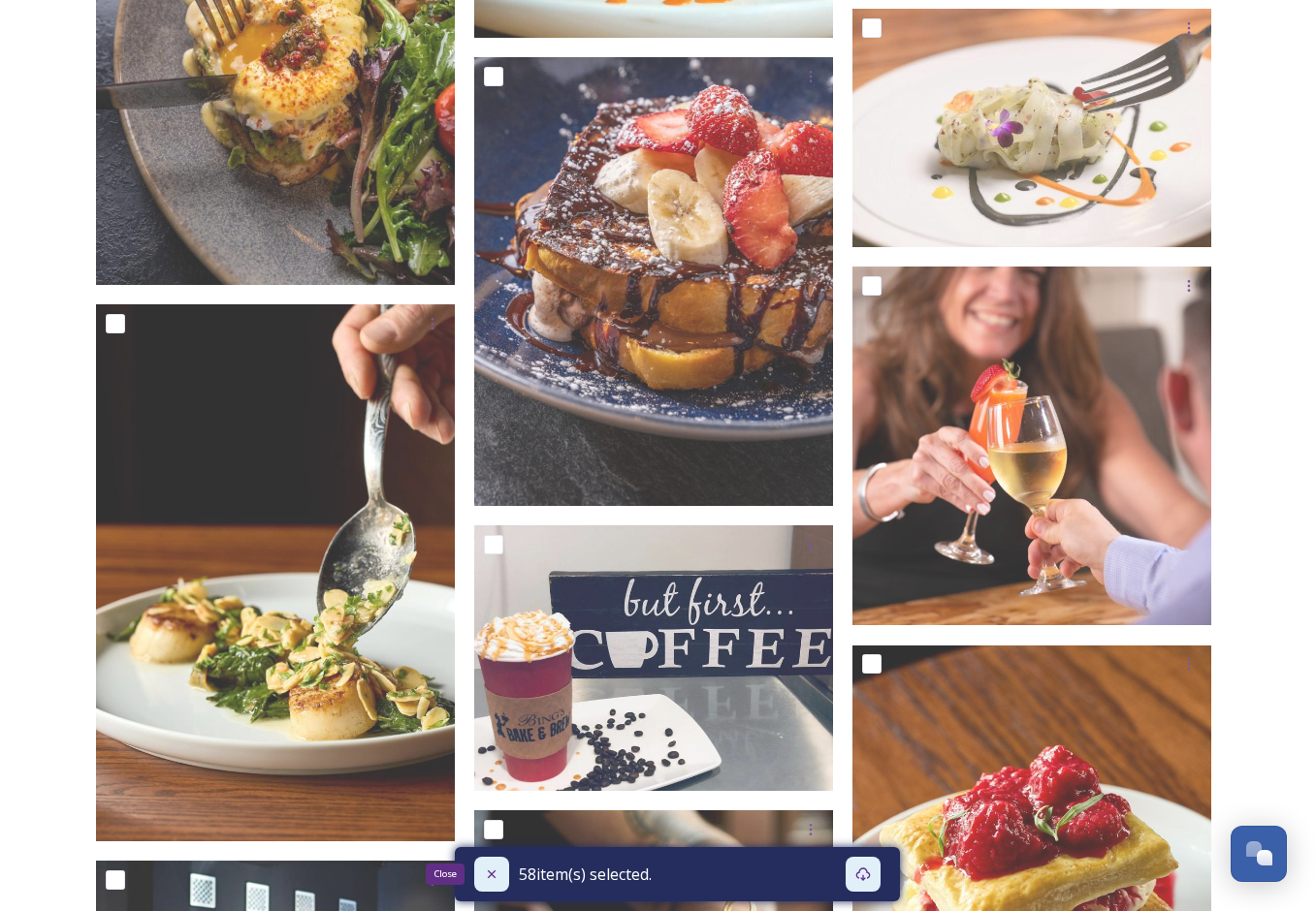
checkbox input "false"
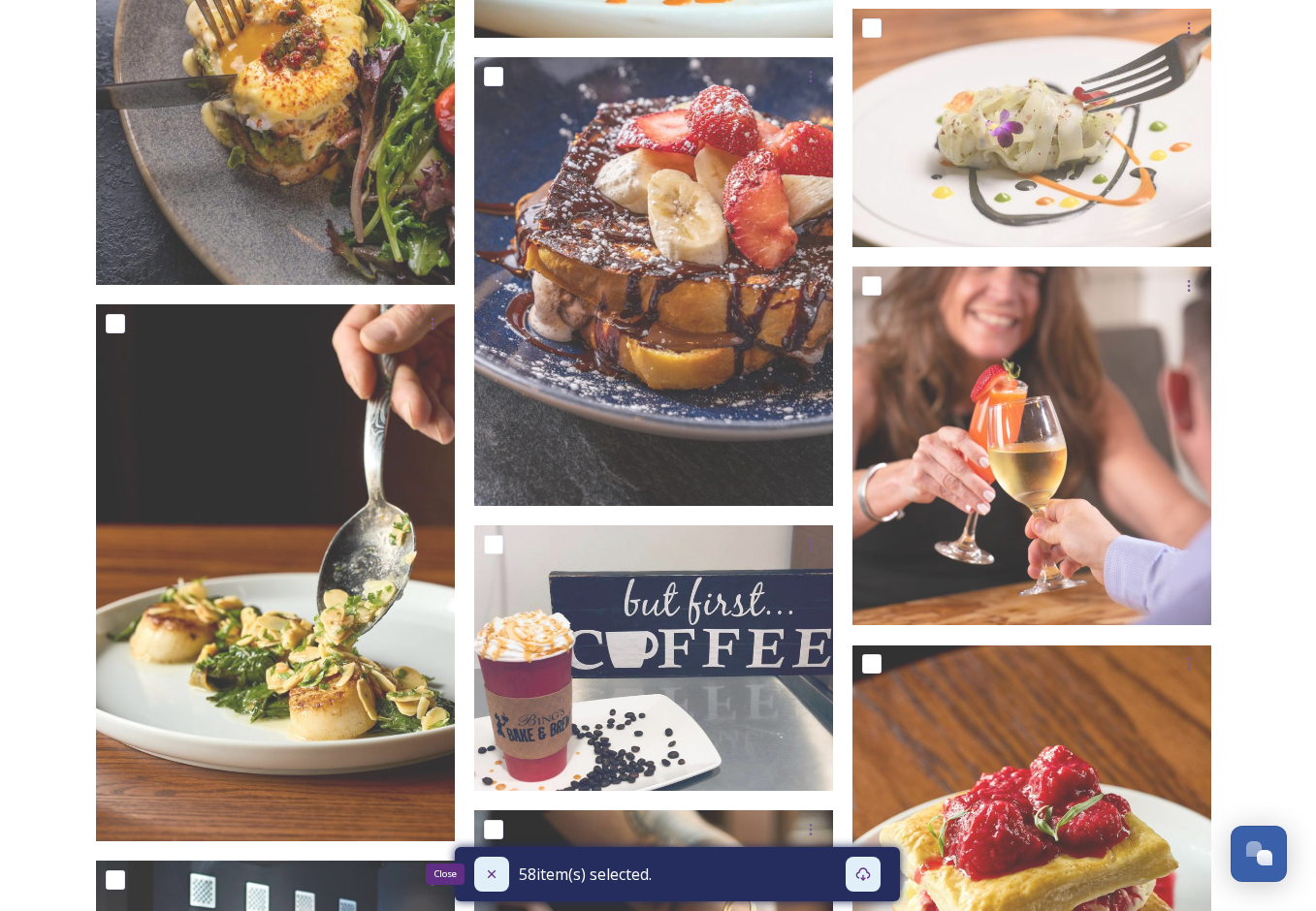
checkbox input "false"
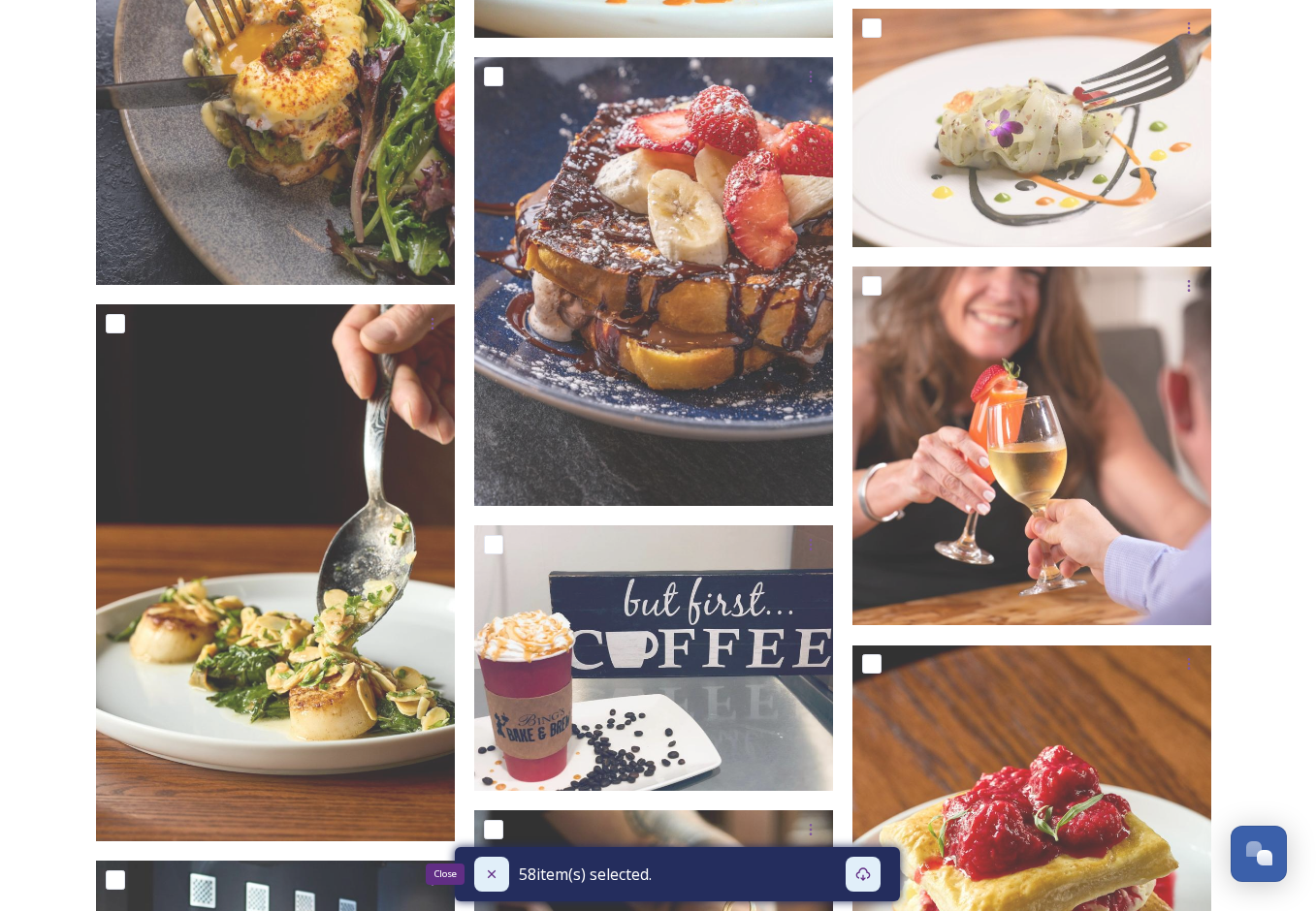
checkbox input "false"
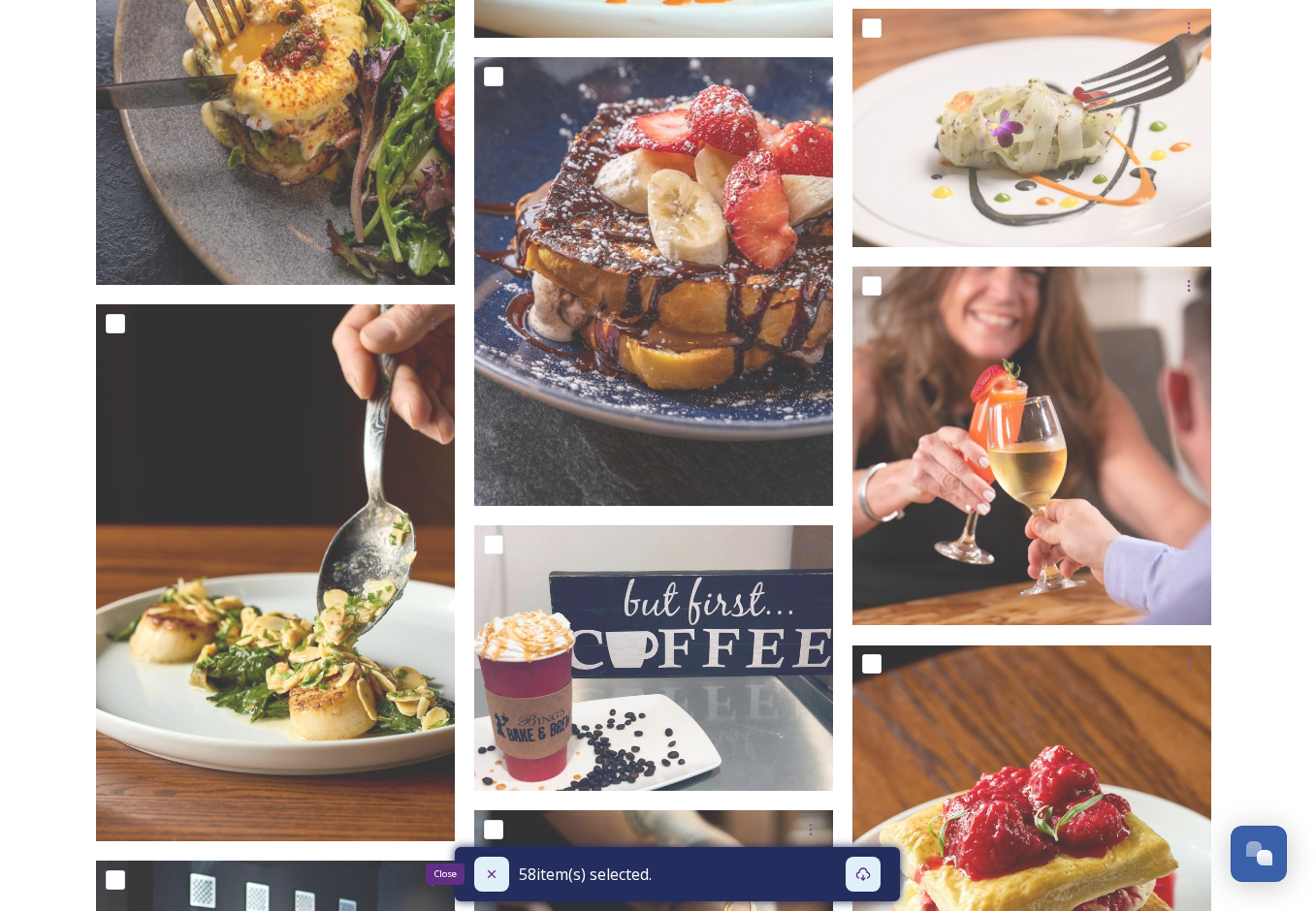
checkbox input "false"
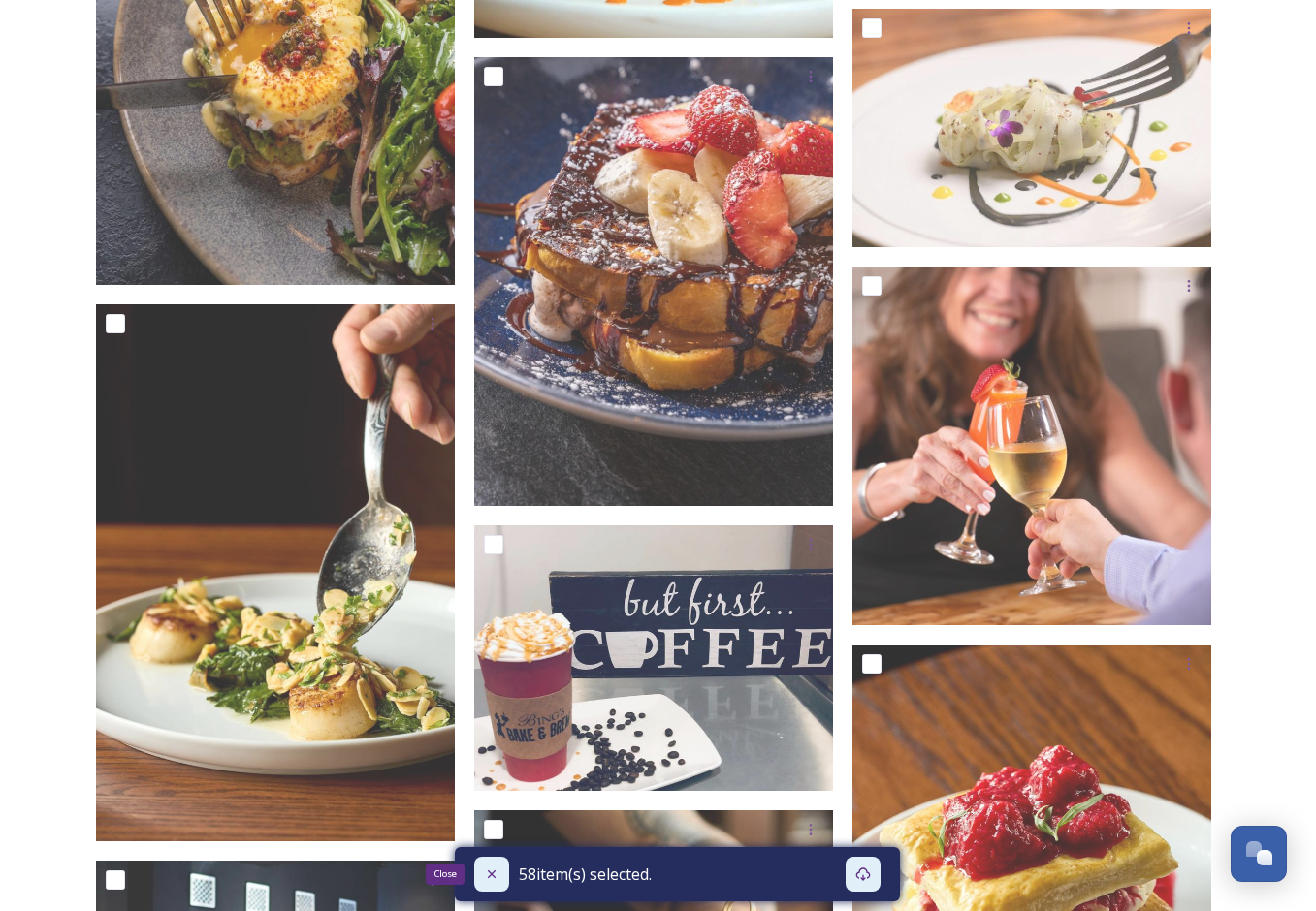
checkbox input "false"
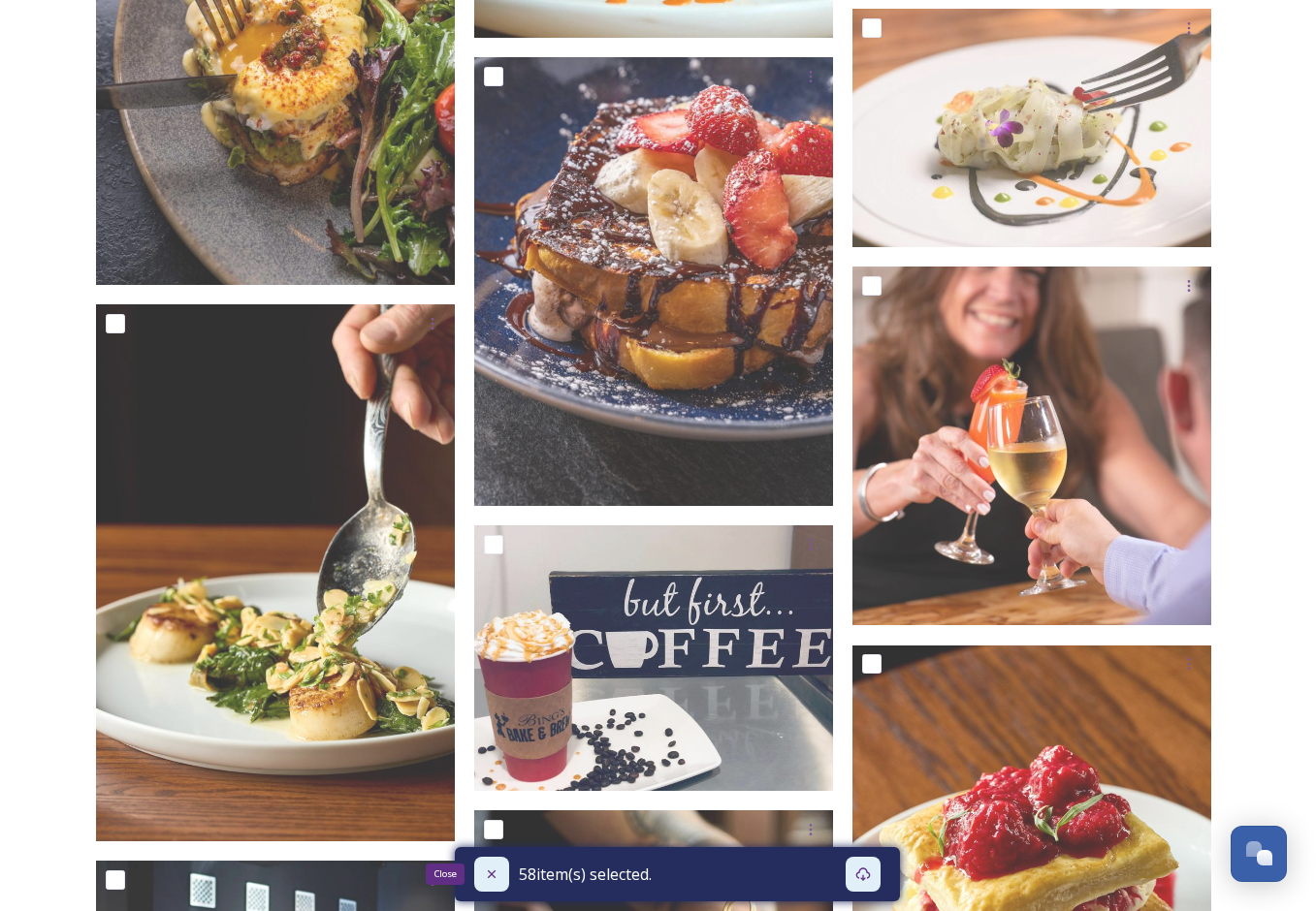
checkbox input "false"
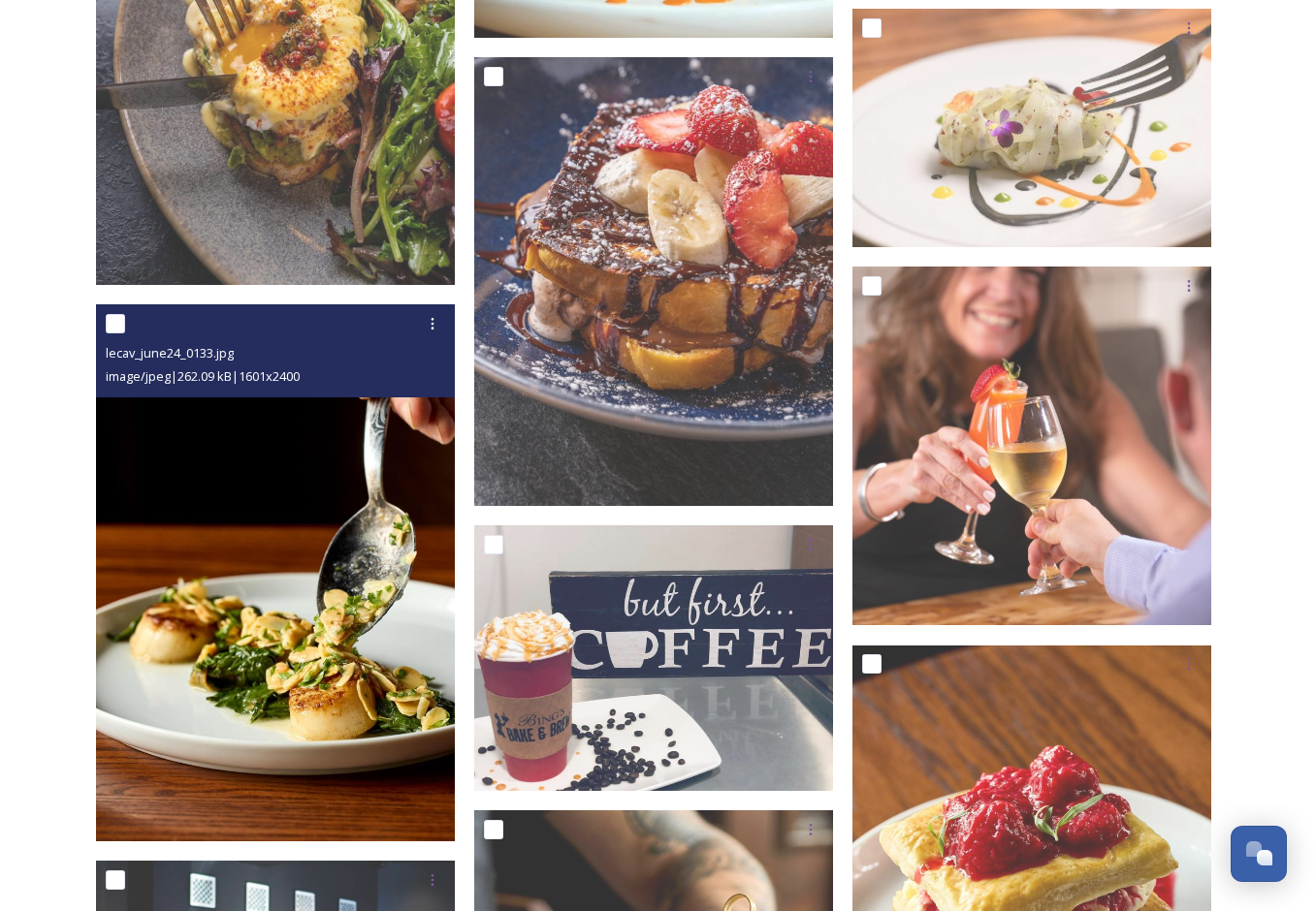
click at [112, 328] on input "checkbox" at bounding box center [115, 324] width 20 height 20
checkbox input "true"
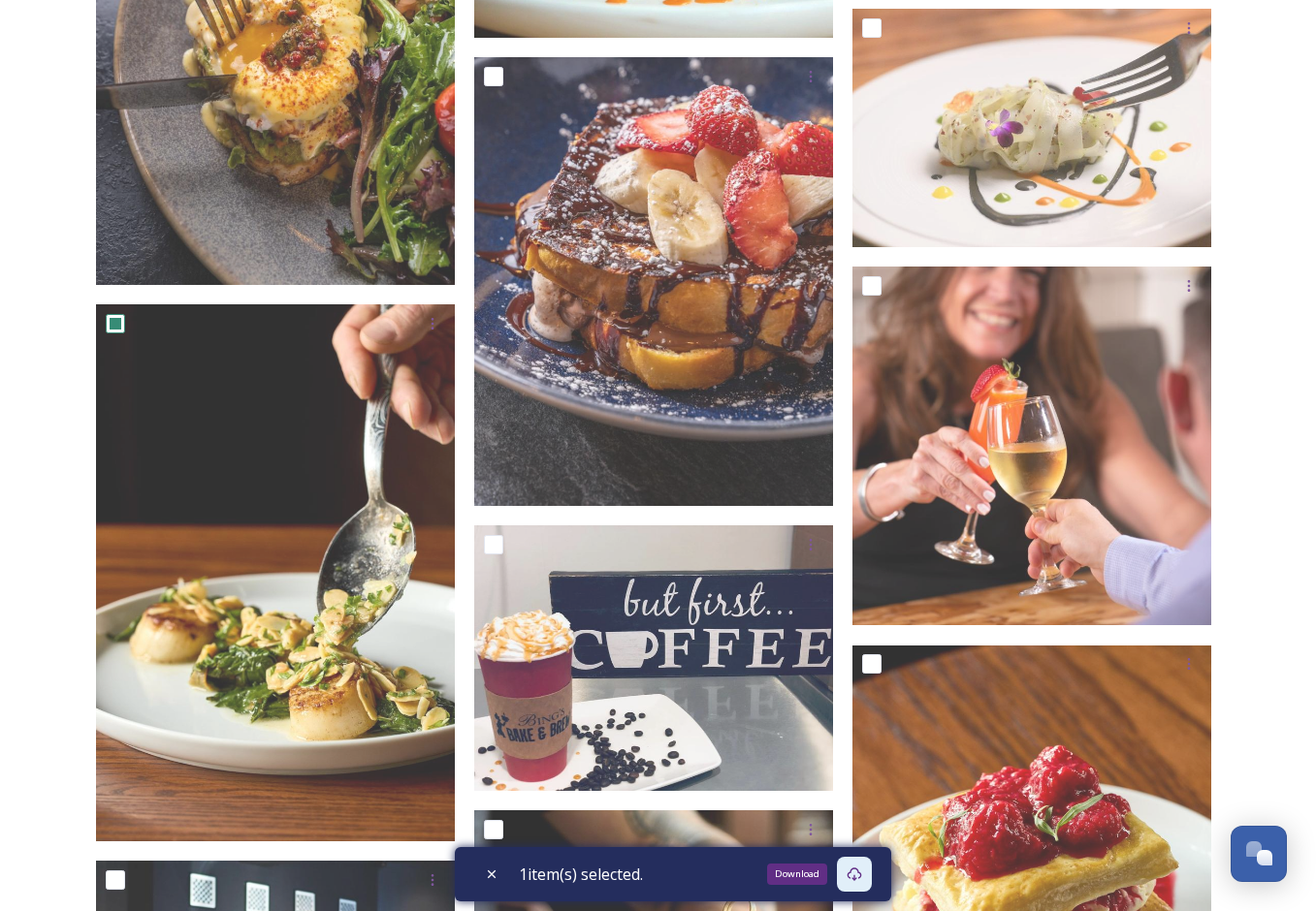
click at [858, 879] on icon at bounding box center [853, 875] width 15 height 14
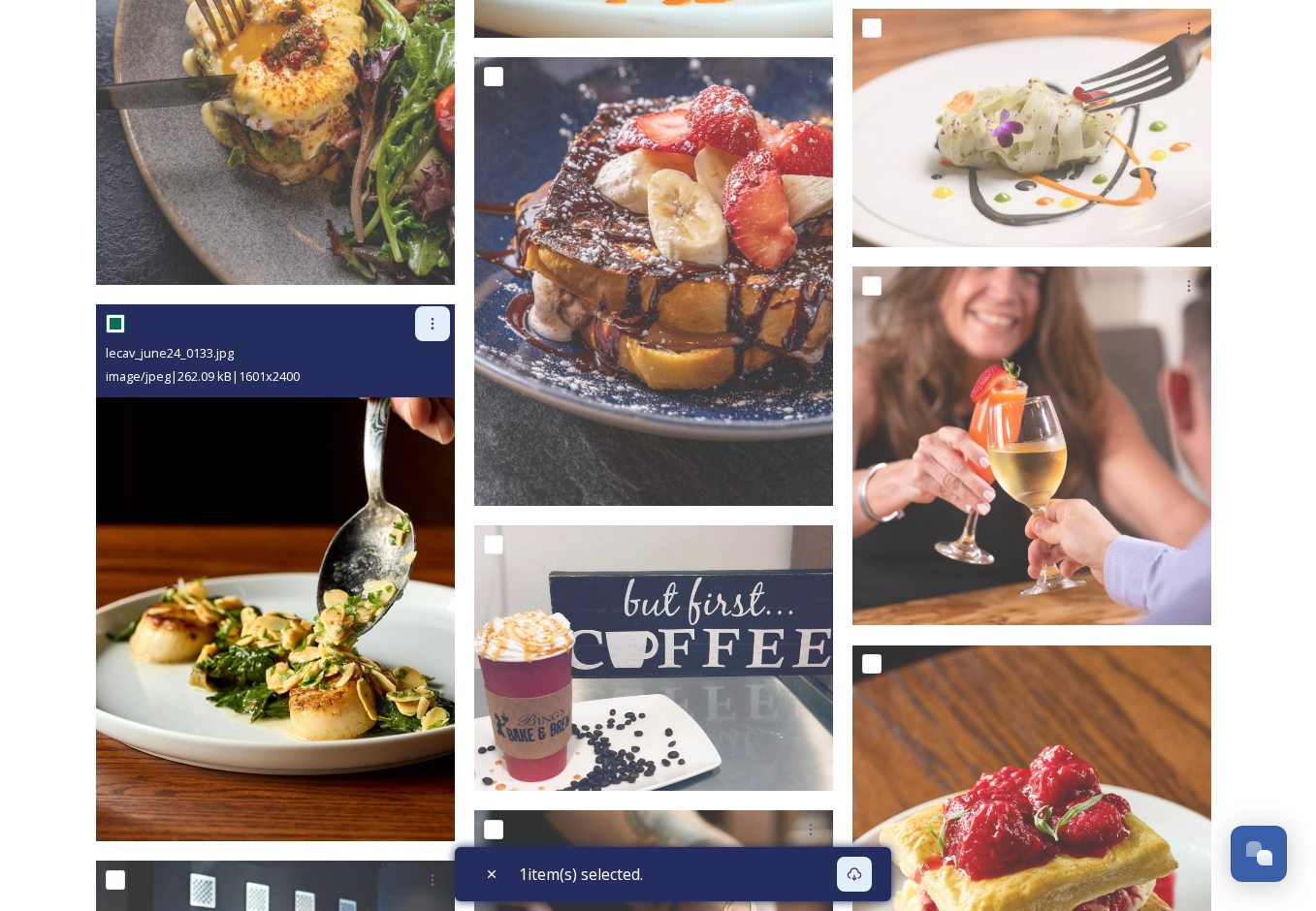
click at [429, 332] on div at bounding box center [432, 323] width 34 height 34
click at [417, 400] on span "Download" at bounding box center [409, 403] width 59 height 19
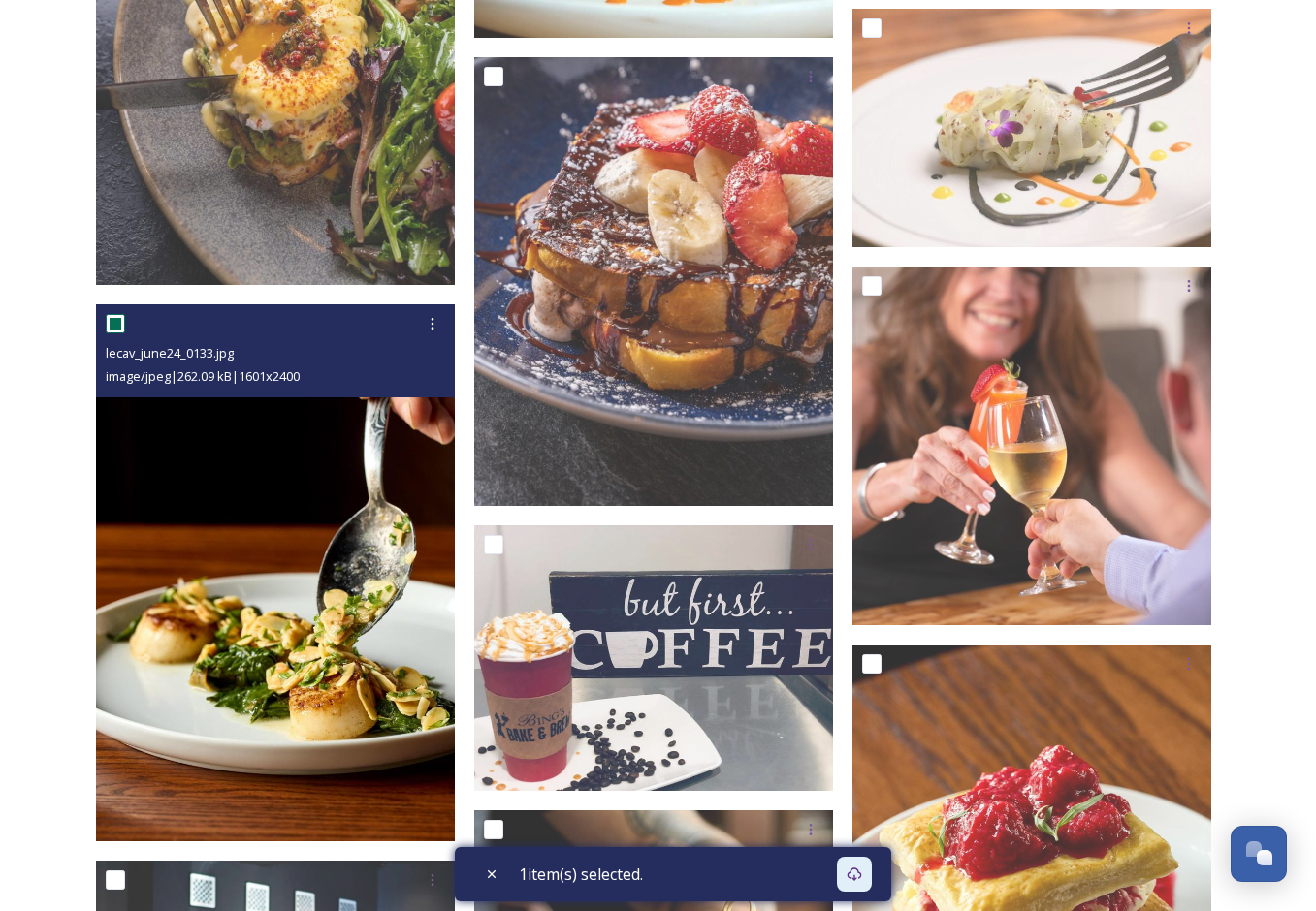
click at [252, 420] on img at bounding box center [276, 573] width 358 height 537
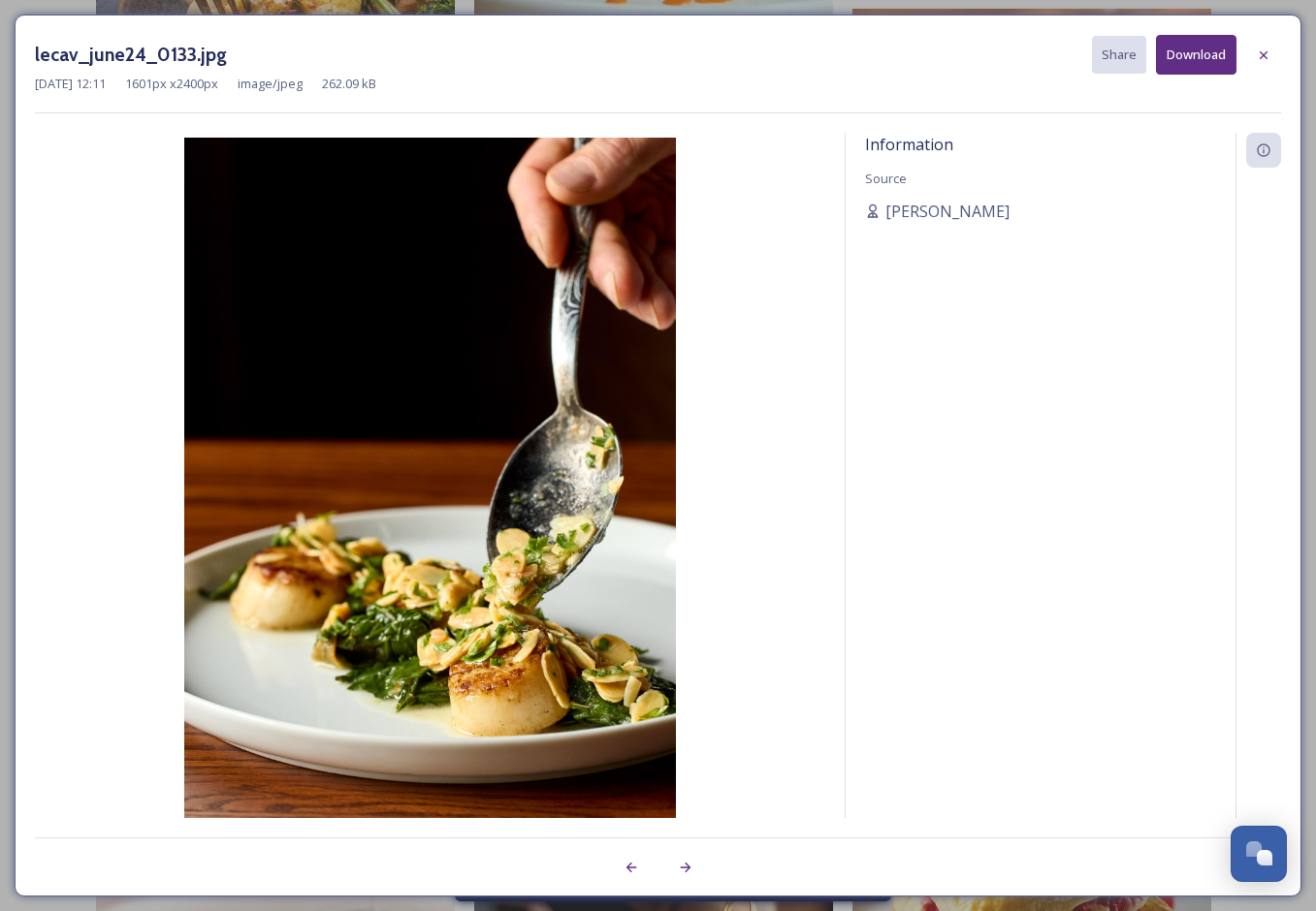
click at [1208, 52] on button "Download" at bounding box center [1196, 54] width 81 height 39
click at [1264, 34] on div "lecav_june24_0133.jpg Share Download" at bounding box center [658, 54] width 1246 height 39
click at [1264, 45] on div at bounding box center [1263, 54] width 34 height 34
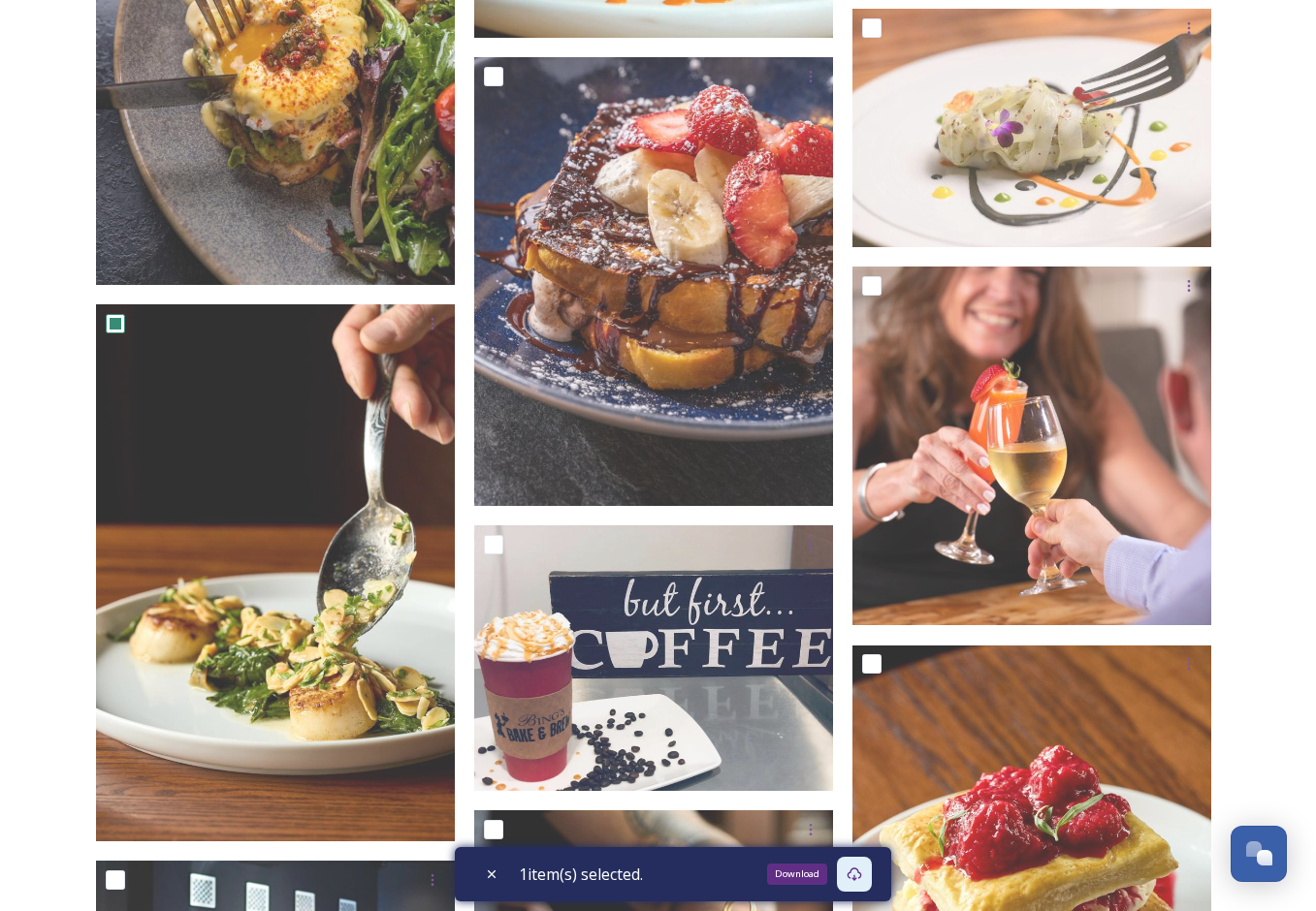
click at [857, 876] on icon at bounding box center [854, 875] width 16 height 16
